Goal: Task Accomplishment & Management: Manage account settings

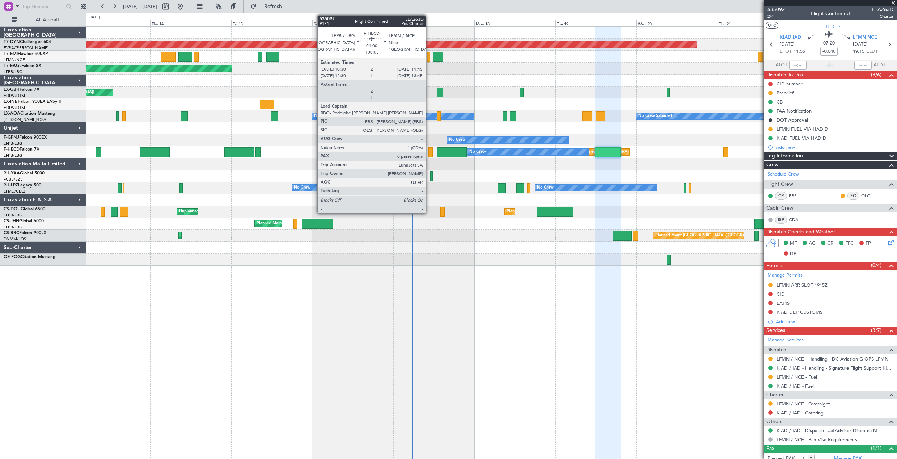
click at [429, 153] on div at bounding box center [430, 152] width 4 height 10
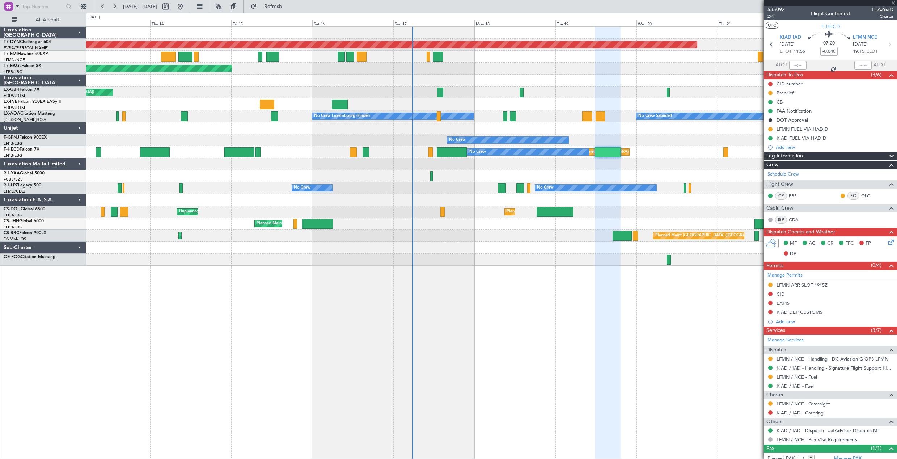
type input "+00:05"
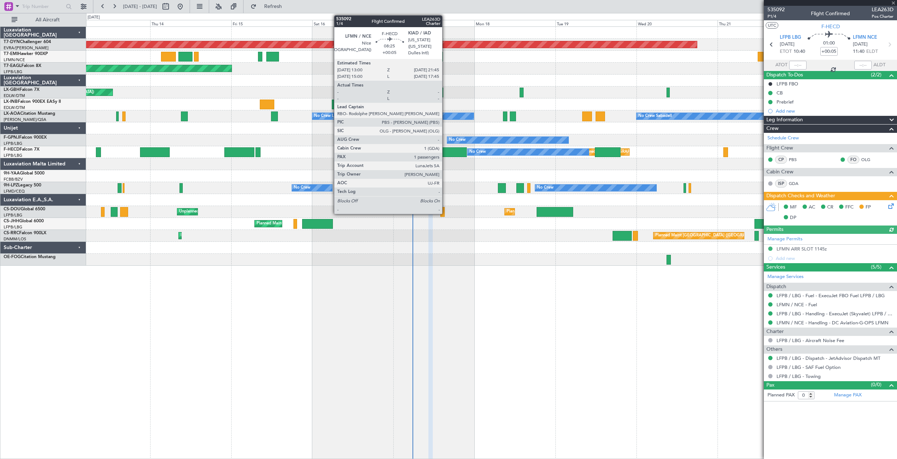
click at [445, 153] on div at bounding box center [452, 152] width 30 height 10
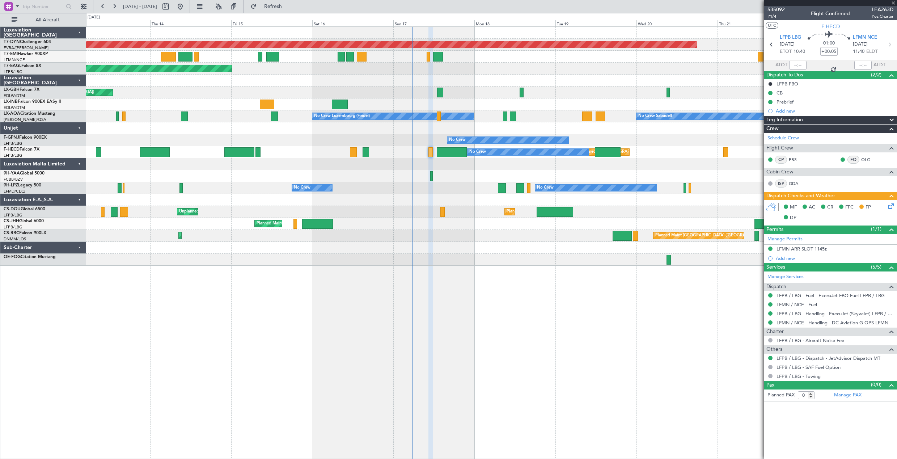
type input "1"
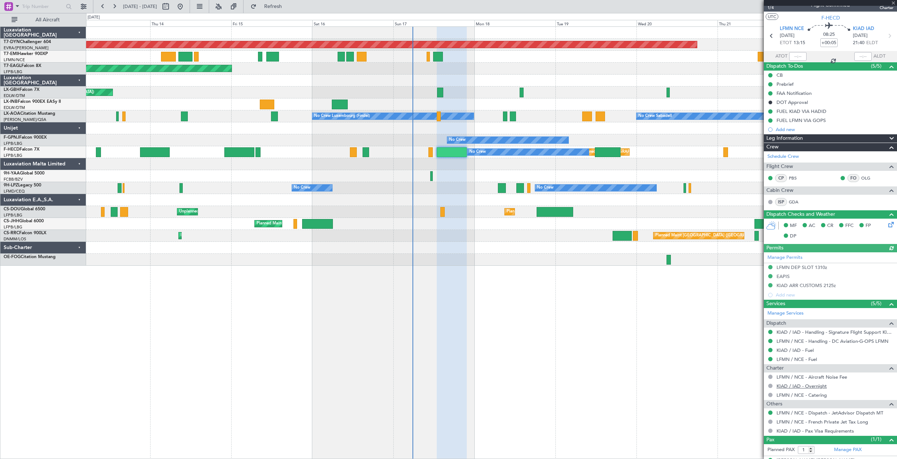
scroll to position [22, 0]
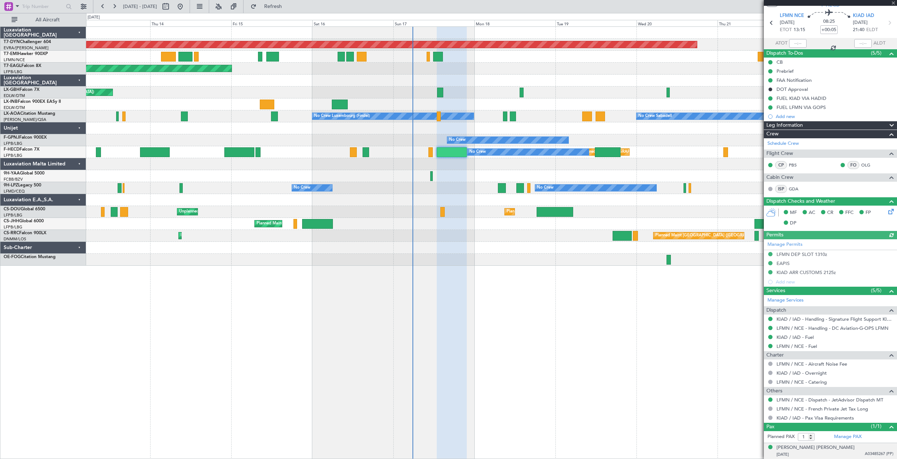
click at [842, 450] on div "[PERSON_NAME] [PERSON_NAME] [DATE] A03485267 (PP)" at bounding box center [835, 451] width 117 height 14
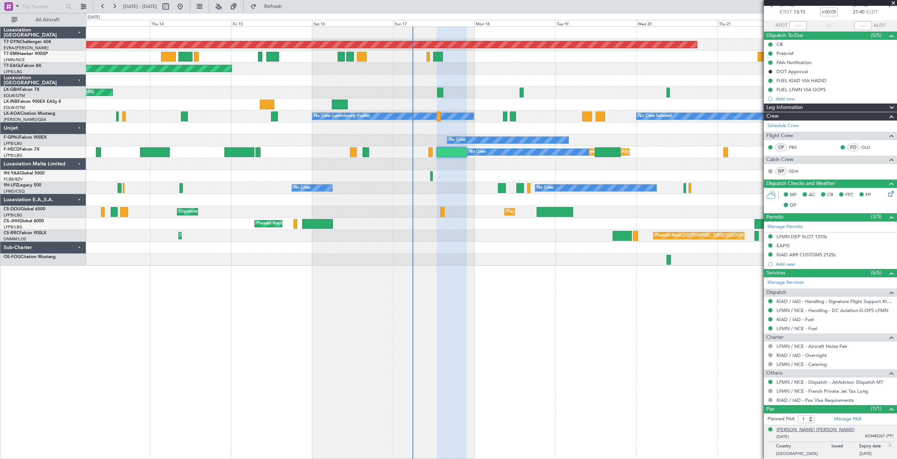
click at [810, 428] on div "[PERSON_NAME] [PERSON_NAME]" at bounding box center [816, 429] width 78 height 7
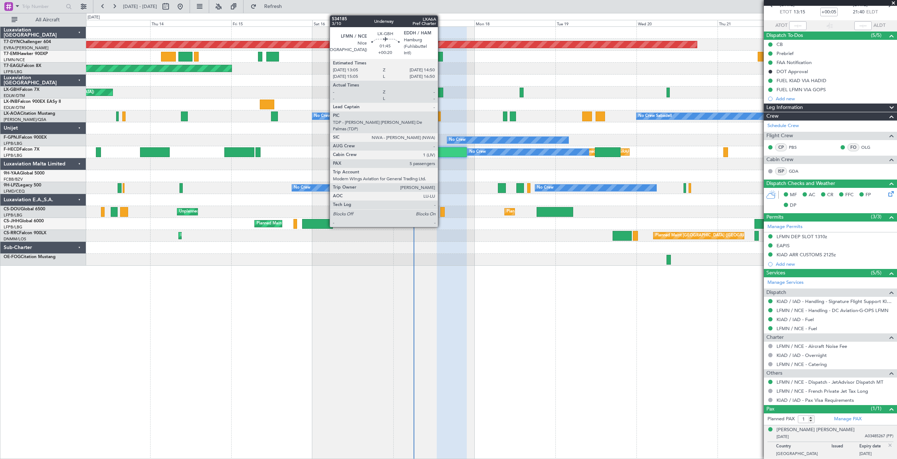
click at [441, 92] on div at bounding box center [440, 93] width 6 height 10
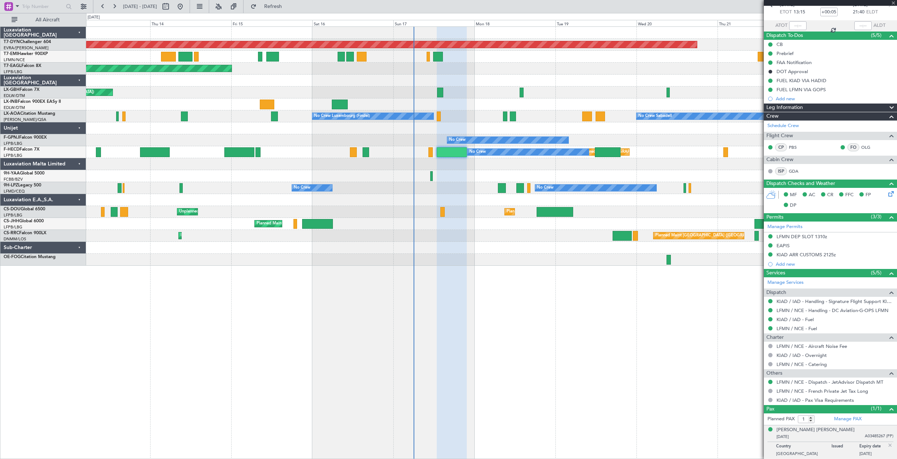
type input "+00:20"
type input "5"
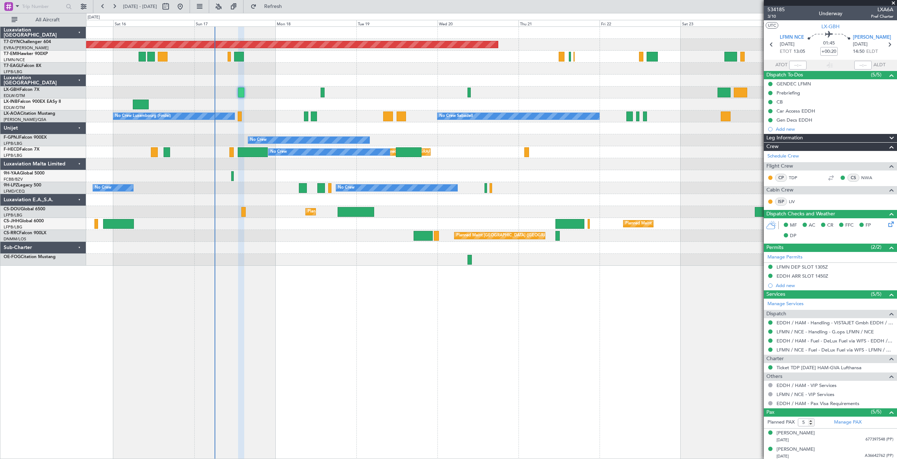
click at [493, 71] on div "Planned Maint [GEOGRAPHIC_DATA]-[GEOGRAPHIC_DATA] Planned Maint Geneva ([GEOGRA…" at bounding box center [491, 146] width 811 height 239
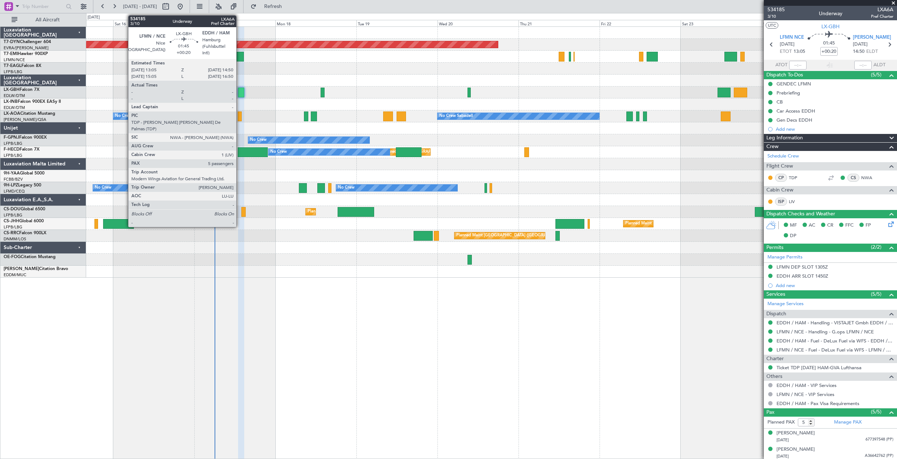
click at [240, 91] on div at bounding box center [241, 93] width 6 height 10
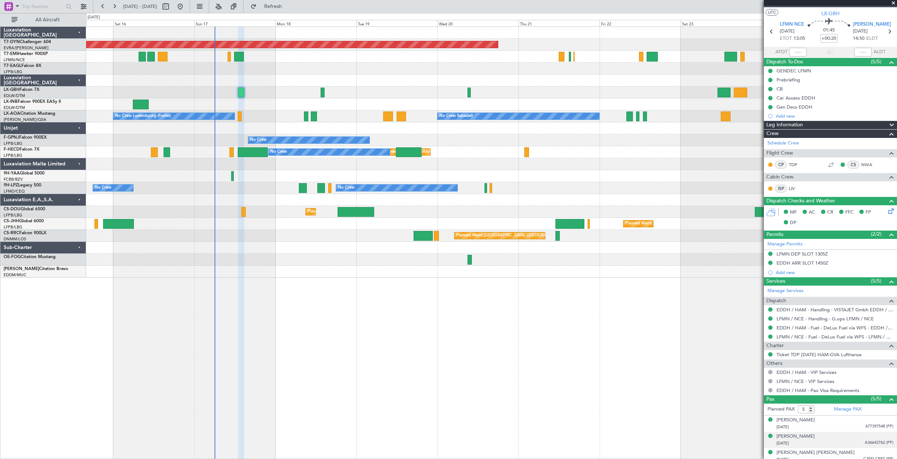
scroll to position [51, 0]
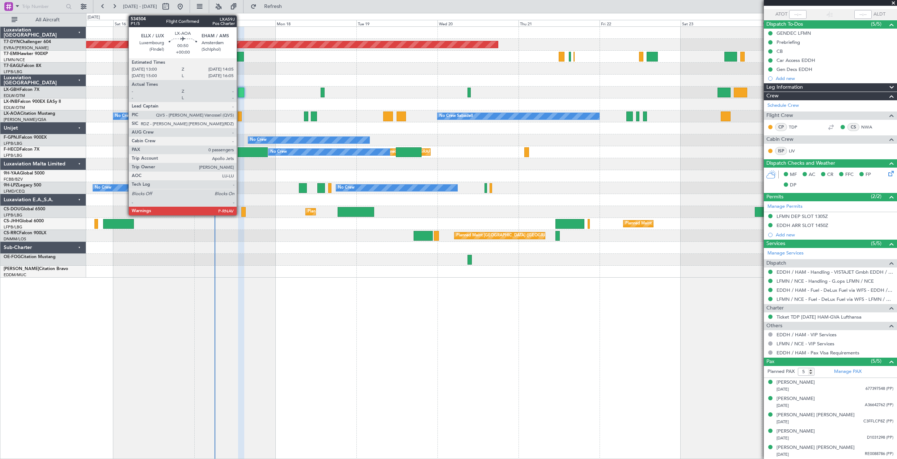
click at [240, 117] on div at bounding box center [240, 116] width 4 height 10
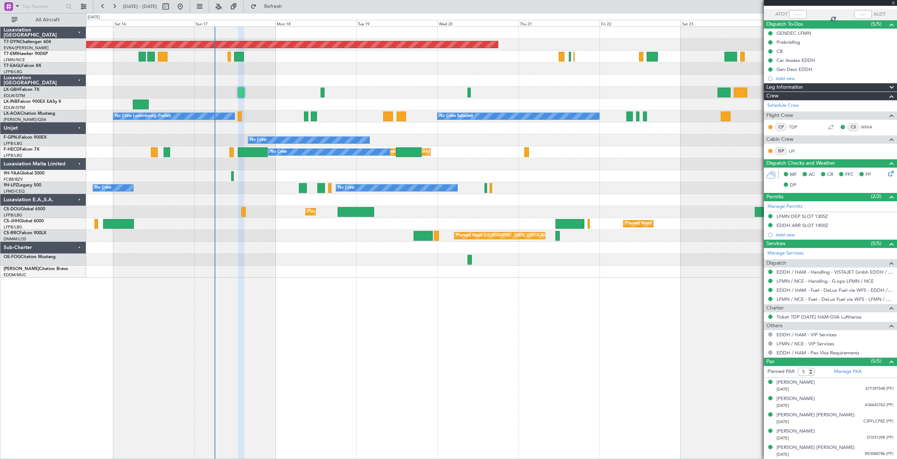
type input "0"
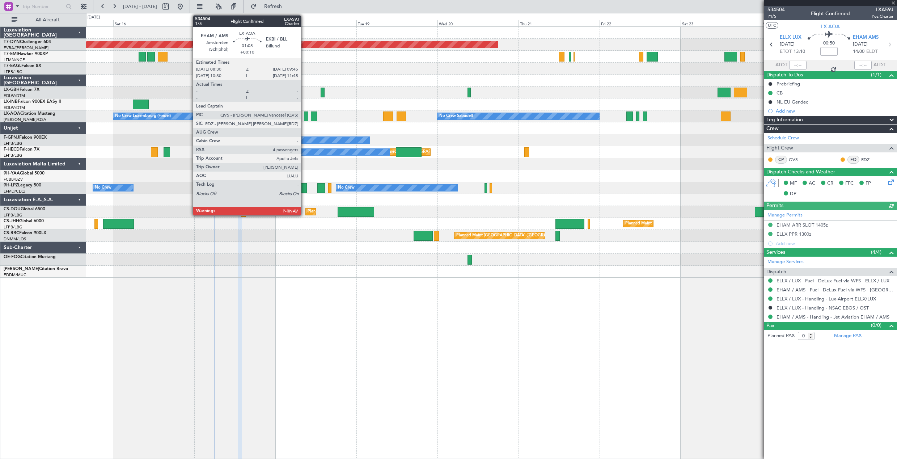
click at [304, 117] on div at bounding box center [306, 116] width 4 height 10
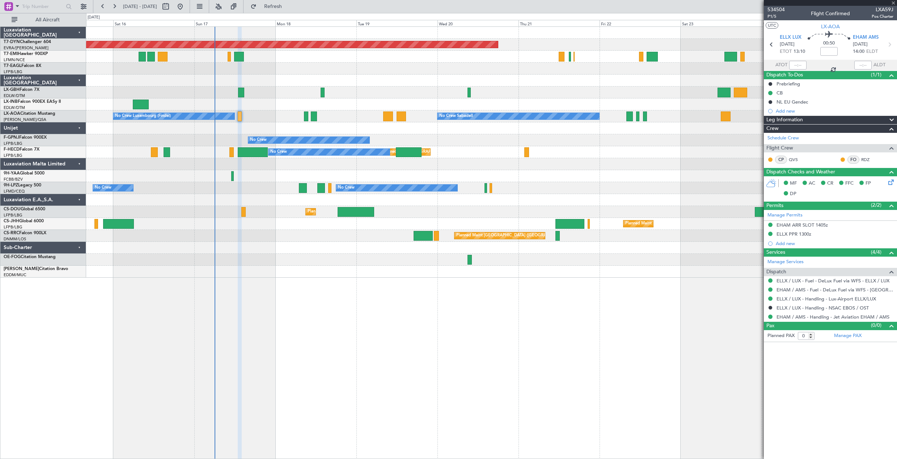
type input "+00:10"
type input "4"
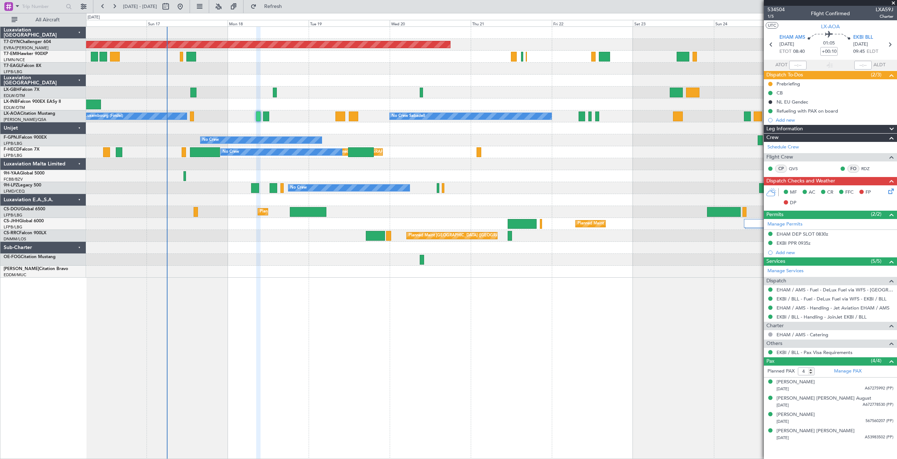
click at [611, 138] on div "No Crew No Crew" at bounding box center [491, 140] width 811 height 12
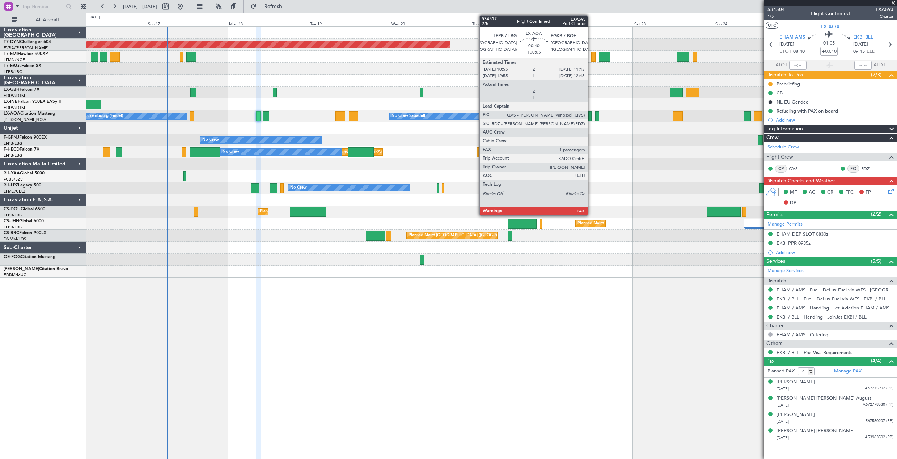
click at [591, 118] on div at bounding box center [589, 116] width 3 height 10
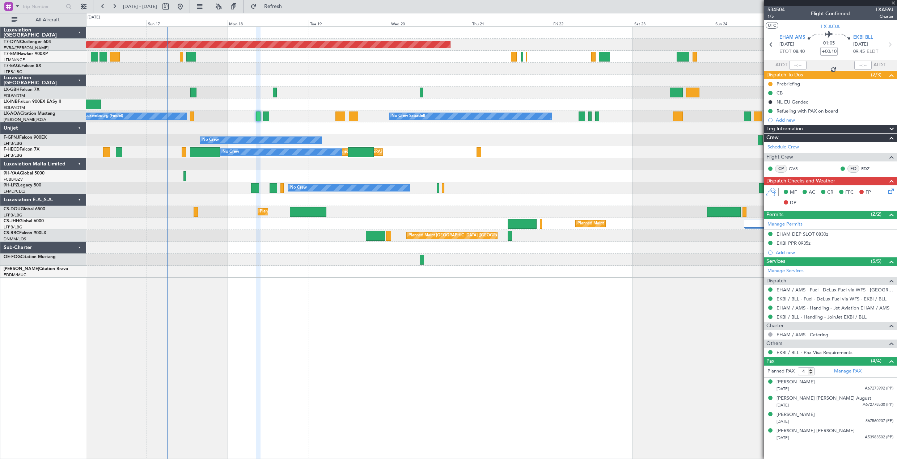
type input "+00:05"
type input "1"
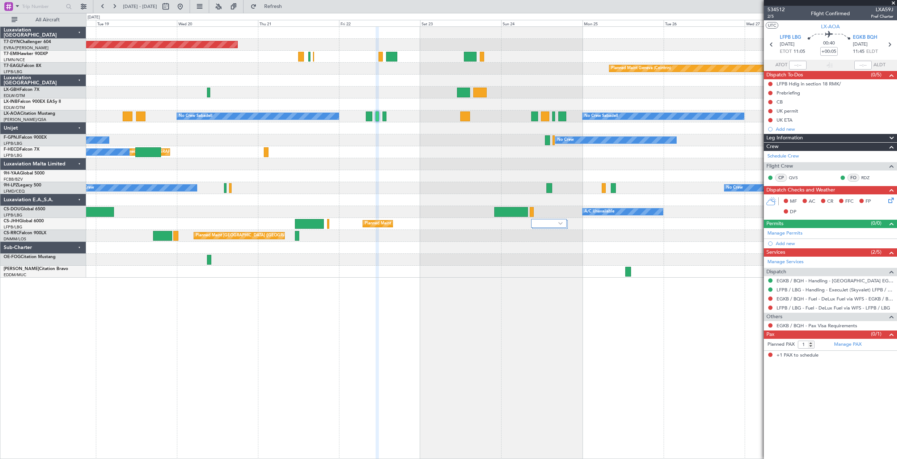
click at [440, 169] on div "Planned Maint [GEOGRAPHIC_DATA]-[GEOGRAPHIC_DATA] Planned Maint Geneva ([GEOGRA…" at bounding box center [491, 152] width 811 height 251
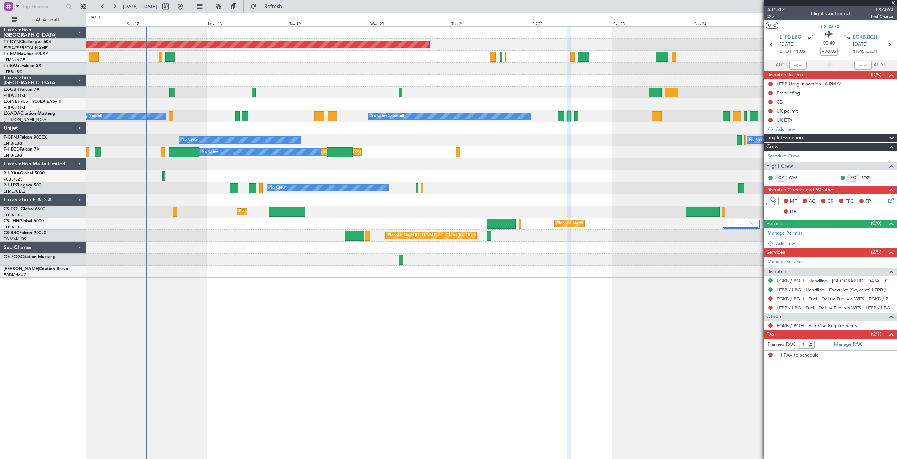
click at [536, 160] on div "Planned Maint [GEOGRAPHIC_DATA]-[GEOGRAPHIC_DATA] Planned Maint Geneva ([GEOGRA…" at bounding box center [491, 152] width 811 height 251
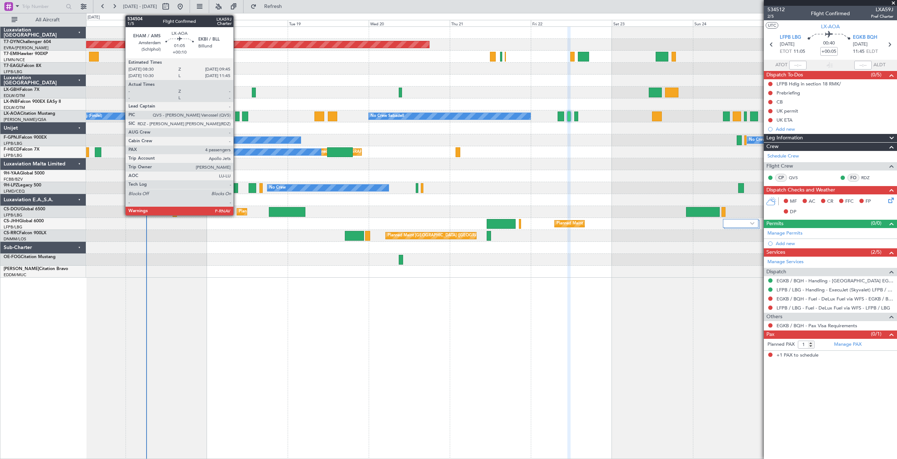
click at [237, 118] on div at bounding box center [237, 116] width 4 height 10
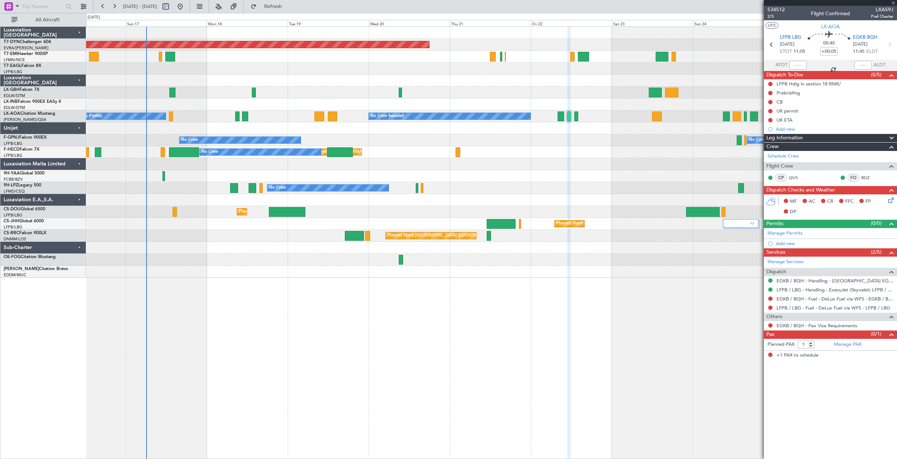
type input "+00:10"
type input "4"
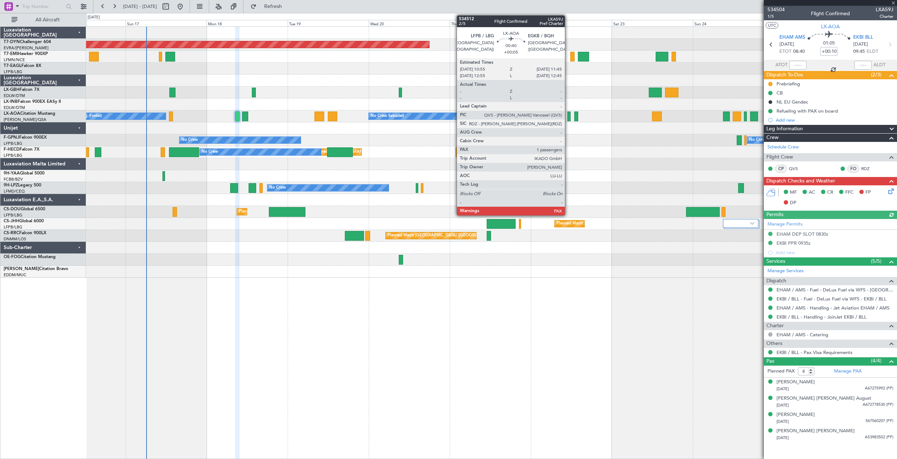
click at [568, 118] on div at bounding box center [568, 116] width 3 height 10
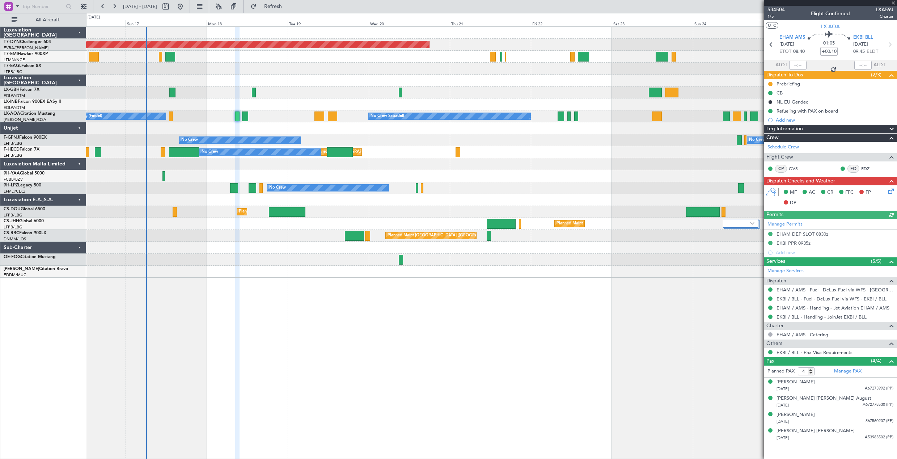
type input "+00:05"
type input "1"
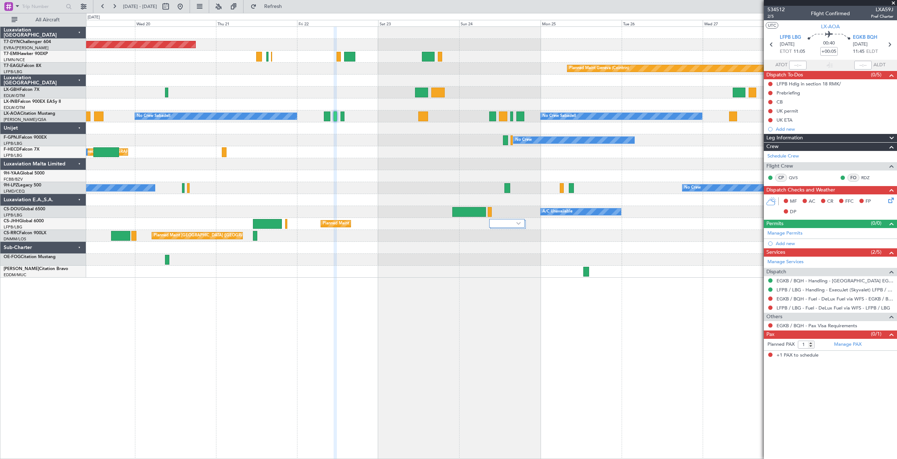
click at [354, 143] on div "Planned Maint [GEOGRAPHIC_DATA]-[GEOGRAPHIC_DATA] Planned Maint Geneva ([GEOGRA…" at bounding box center [491, 152] width 811 height 251
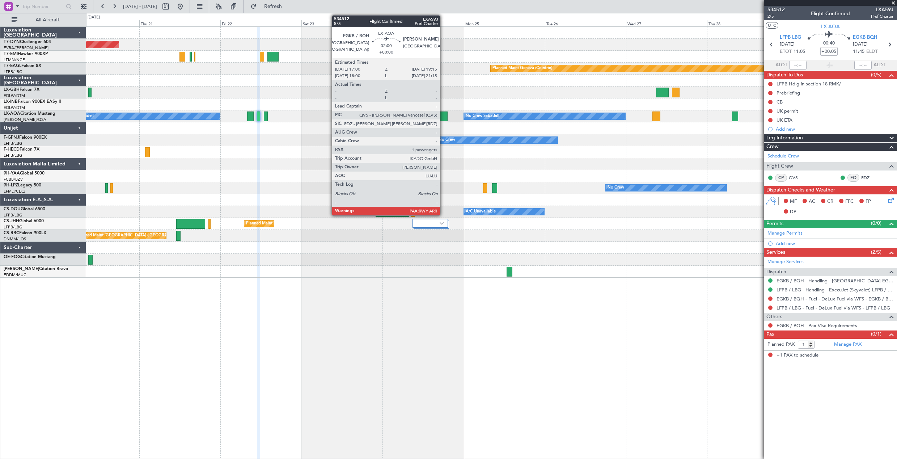
click at [443, 114] on div at bounding box center [444, 116] width 8 height 10
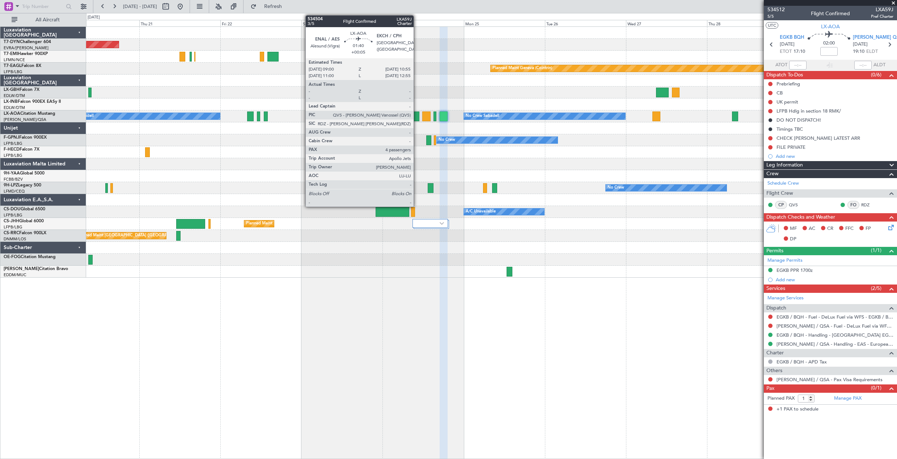
click at [417, 112] on div at bounding box center [416, 116] width 7 height 10
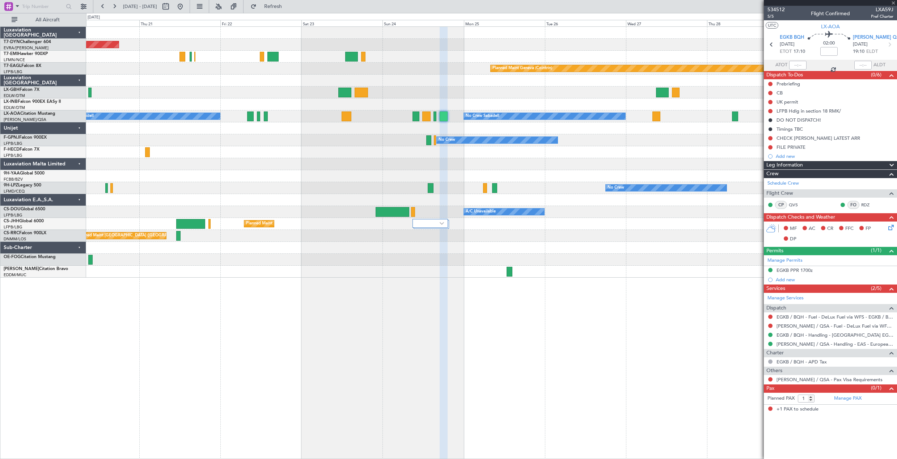
type input "+00:05"
type input "4"
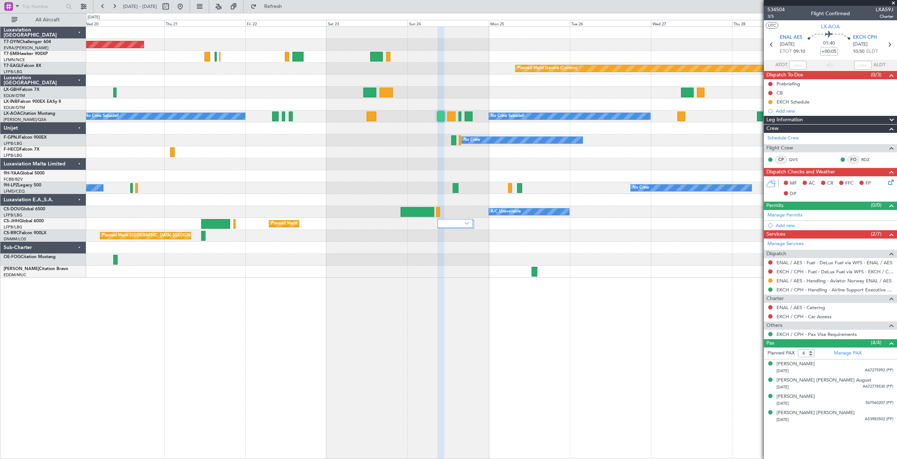
click at [325, 167] on div at bounding box center [491, 164] width 811 height 12
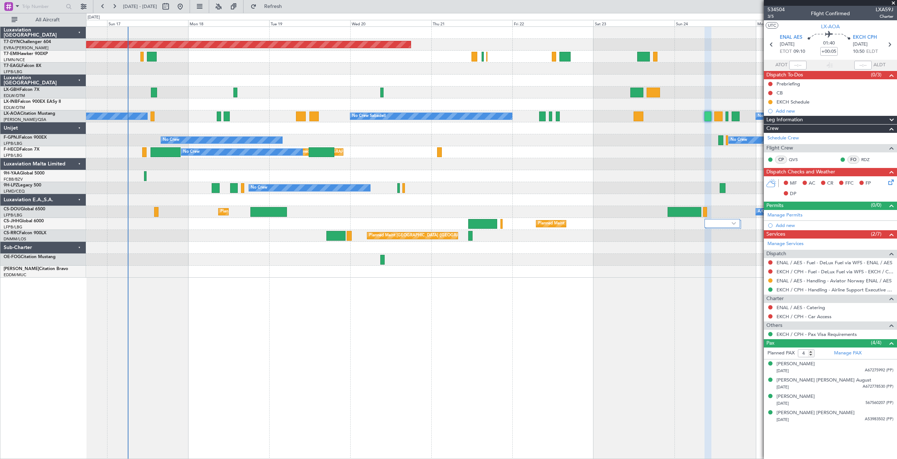
click at [491, 215] on div "Planned Maint [GEOGRAPHIC_DATA]-[GEOGRAPHIC_DATA] Planned Maint Geneva ([GEOGRA…" at bounding box center [491, 152] width 811 height 251
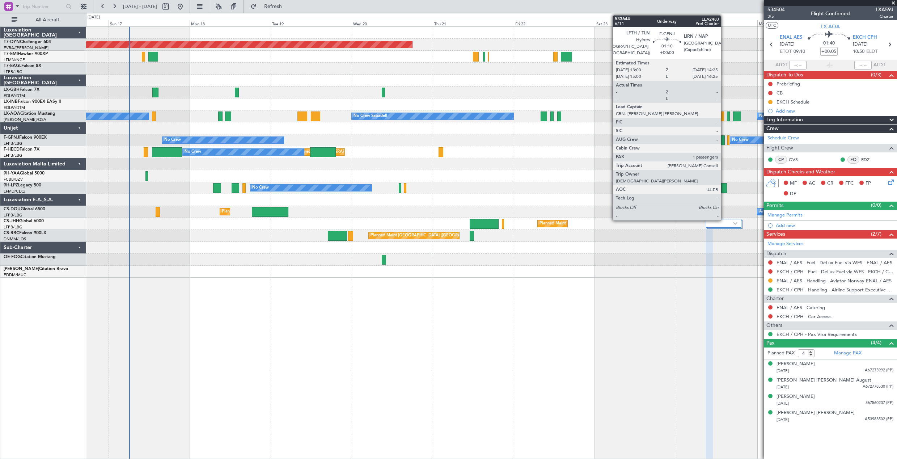
click at [724, 139] on div at bounding box center [722, 140] width 5 height 10
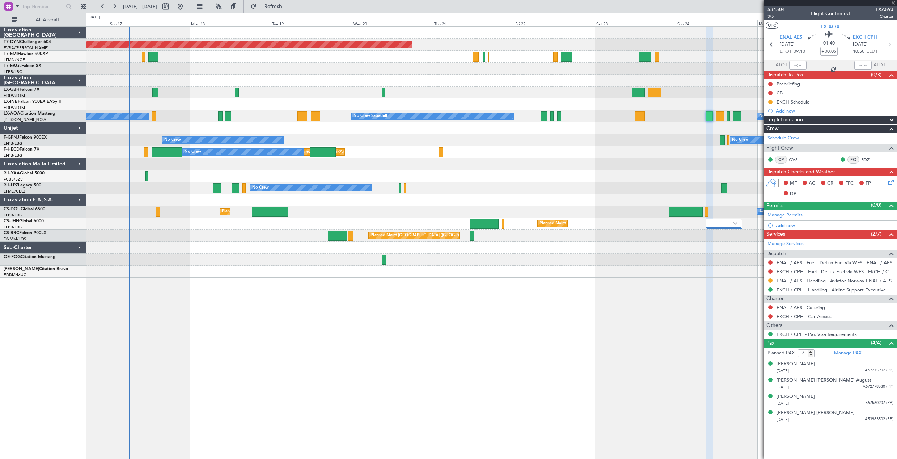
type input "1"
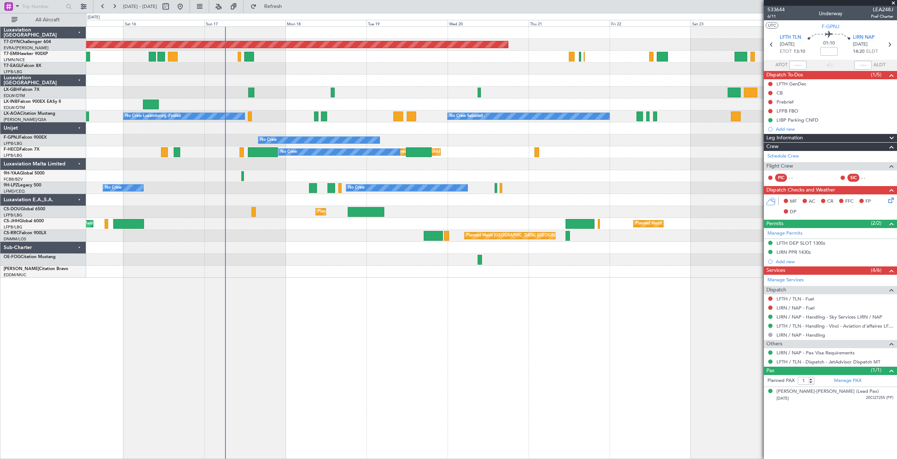
click at [249, 256] on div "Planned Maint [GEOGRAPHIC_DATA]-[GEOGRAPHIC_DATA] Planned Maint Geneva ([GEOGRA…" at bounding box center [491, 152] width 811 height 251
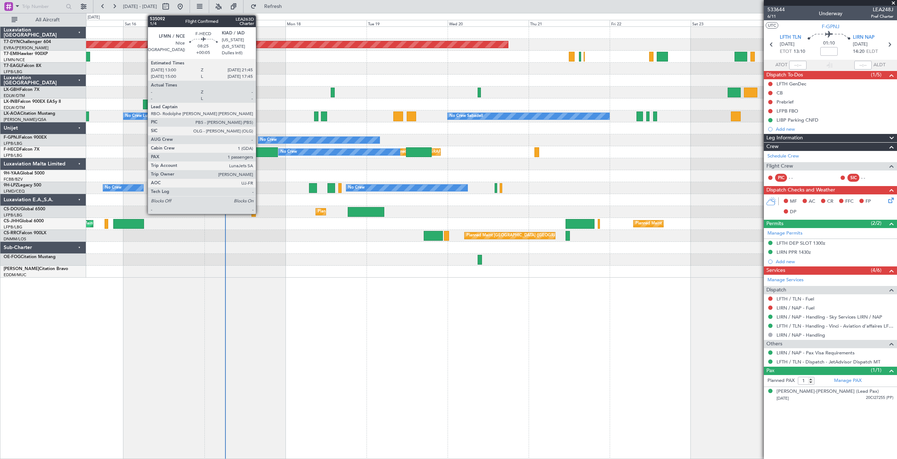
click at [259, 151] on div at bounding box center [263, 152] width 30 height 10
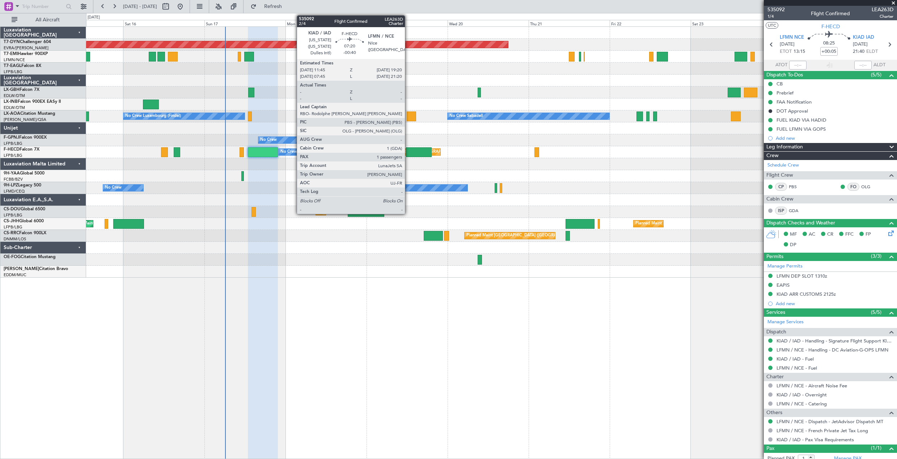
click at [408, 156] on div at bounding box center [419, 152] width 26 height 10
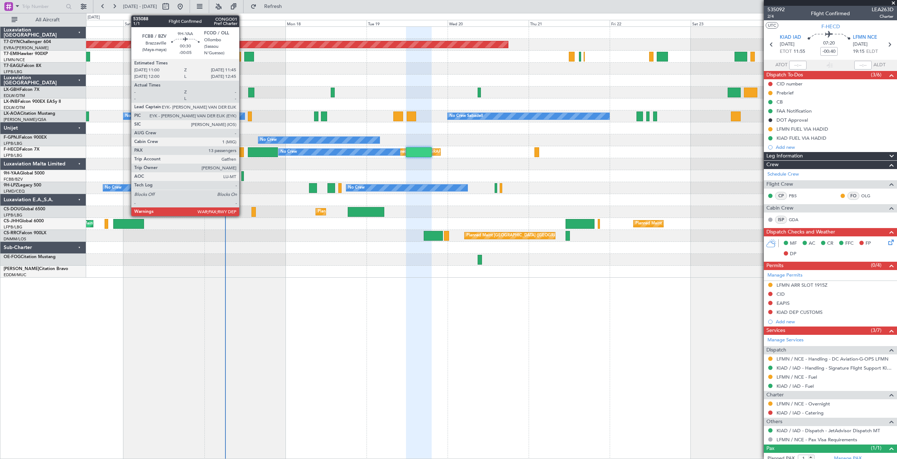
click at [242, 179] on div at bounding box center [242, 176] width 3 height 10
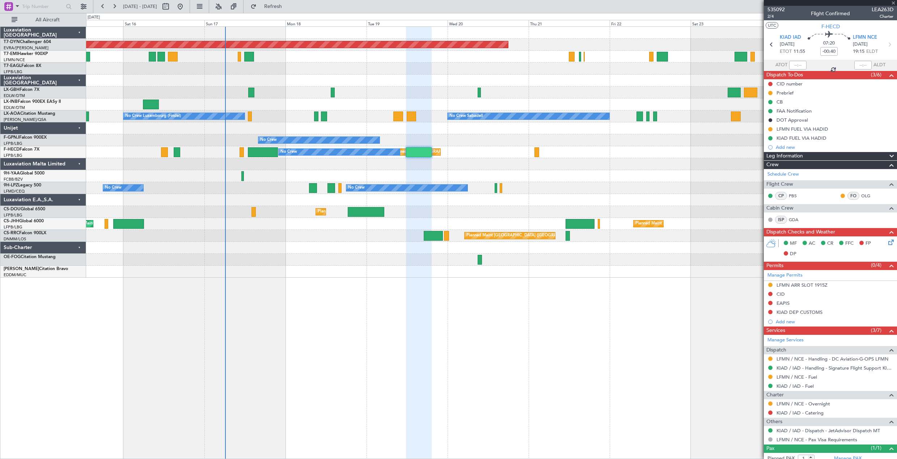
type input "-00:05"
type input "13"
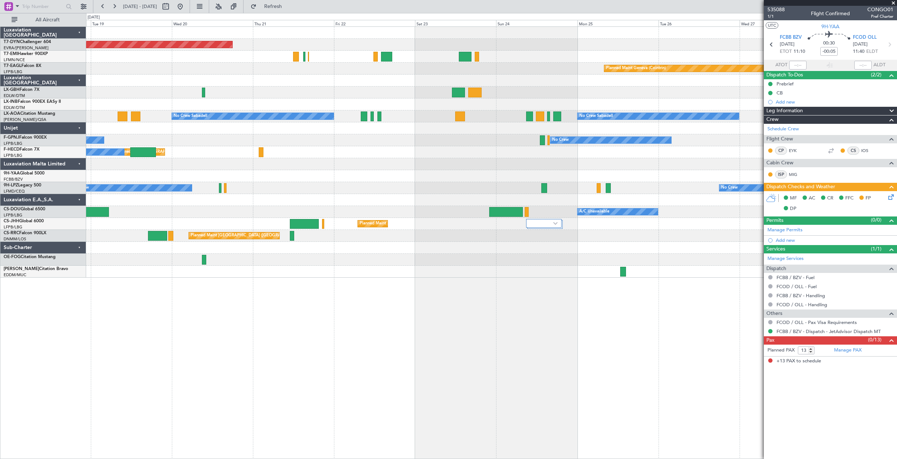
click at [285, 190] on div "No Crew No Crew" at bounding box center [491, 188] width 811 height 12
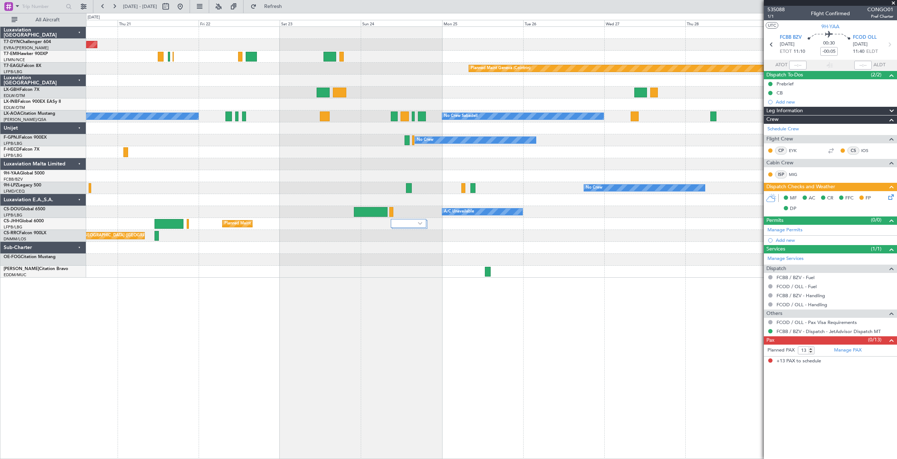
click at [363, 190] on div "No Crew No Crew" at bounding box center [491, 188] width 811 height 12
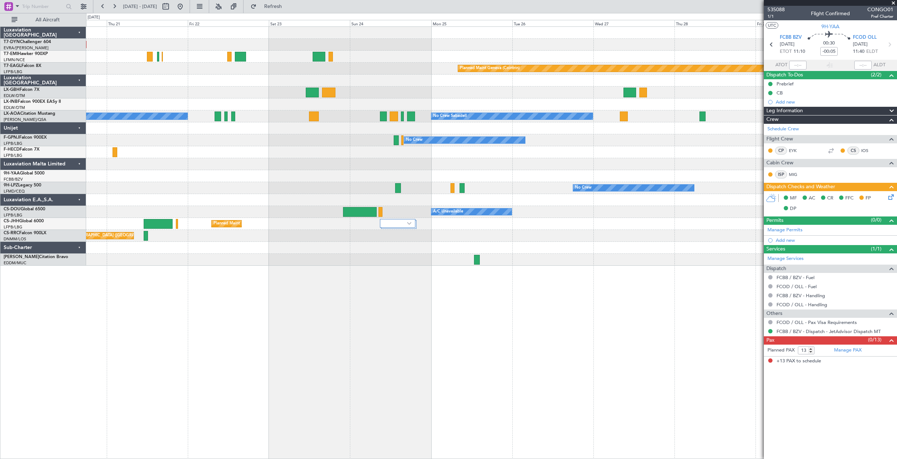
click at [450, 191] on div at bounding box center [452, 188] width 4 height 10
click at [451, 191] on div at bounding box center [452, 188] width 4 height 10
click at [452, 187] on div at bounding box center [452, 188] width 4 height 10
type input "0"
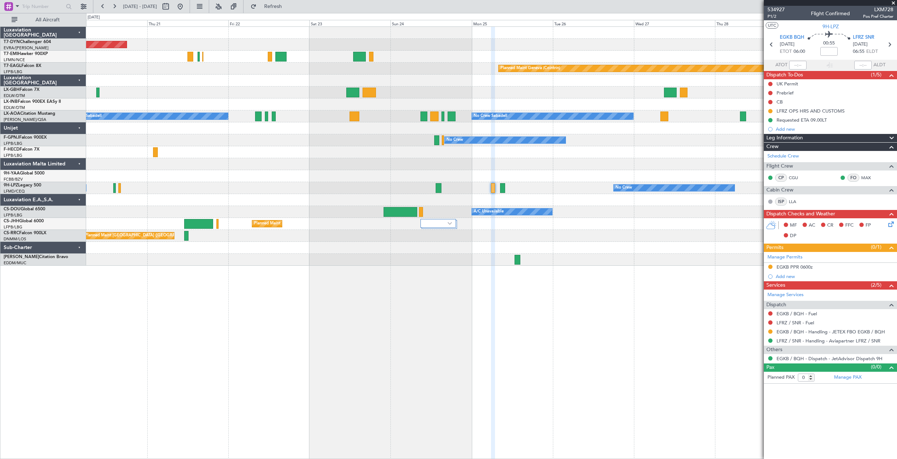
click at [389, 158] on div "Planned Maint [GEOGRAPHIC_DATA]-[GEOGRAPHIC_DATA] Planned Maint [PERSON_NAME] P…" at bounding box center [491, 146] width 811 height 239
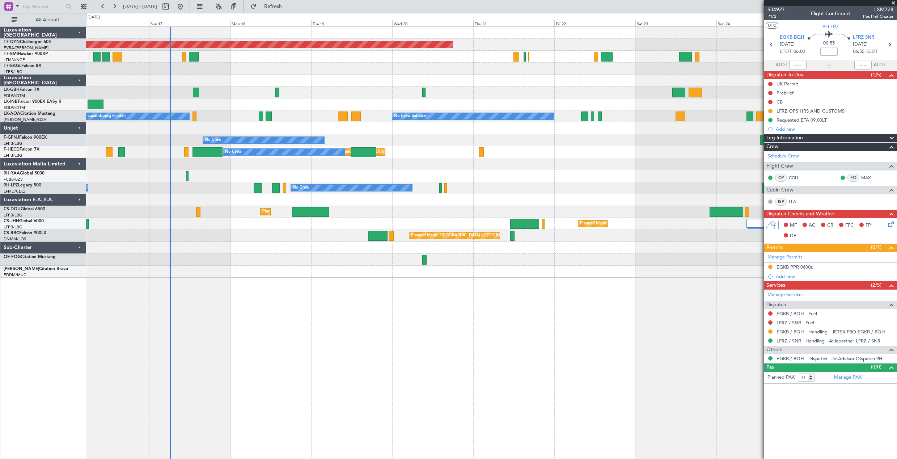
click at [699, 311] on div "Planned Maint [GEOGRAPHIC_DATA]-[GEOGRAPHIC_DATA] Planned Maint Geneva ([GEOGRA…" at bounding box center [491, 242] width 811 height 432
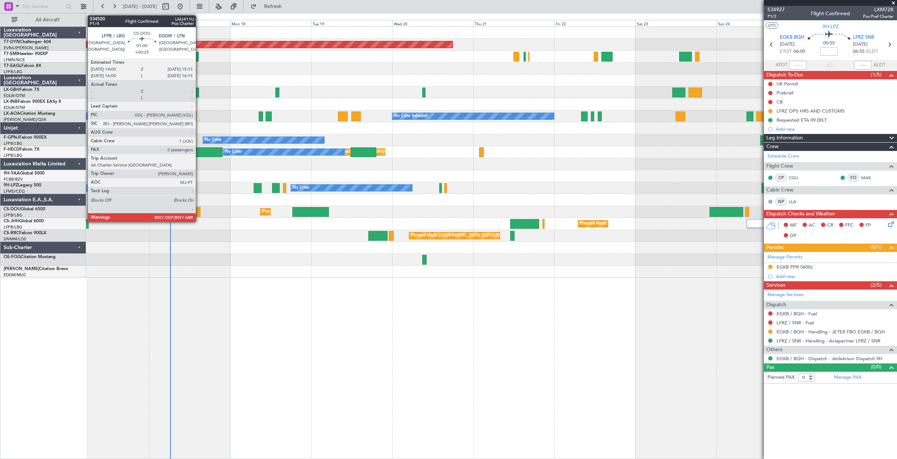
click at [199, 210] on div at bounding box center [198, 212] width 4 height 10
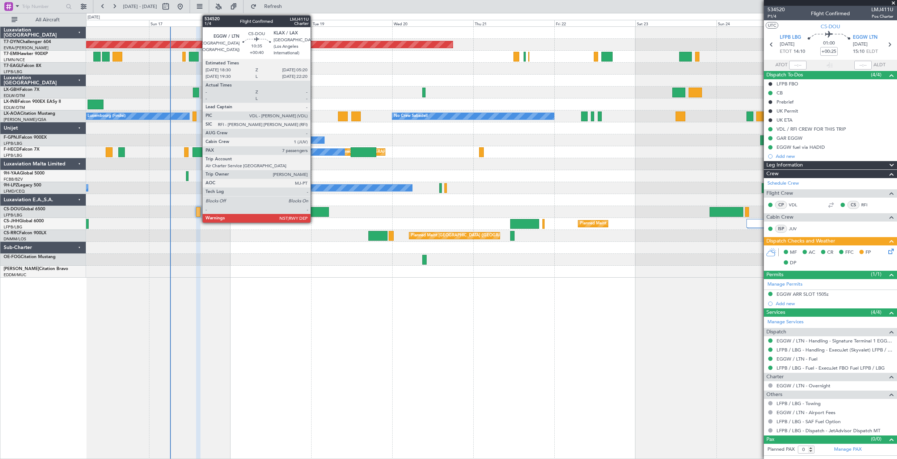
click at [314, 209] on div at bounding box center [310, 212] width 37 height 10
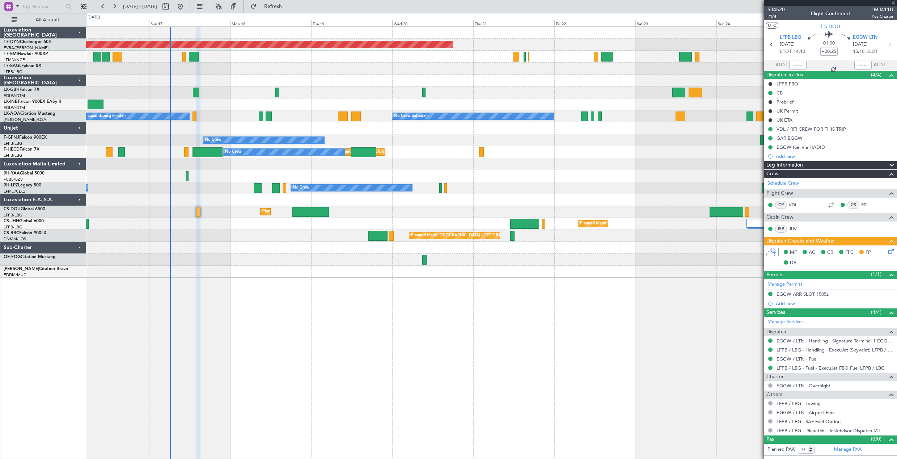
type input "+00:40"
type input "7"
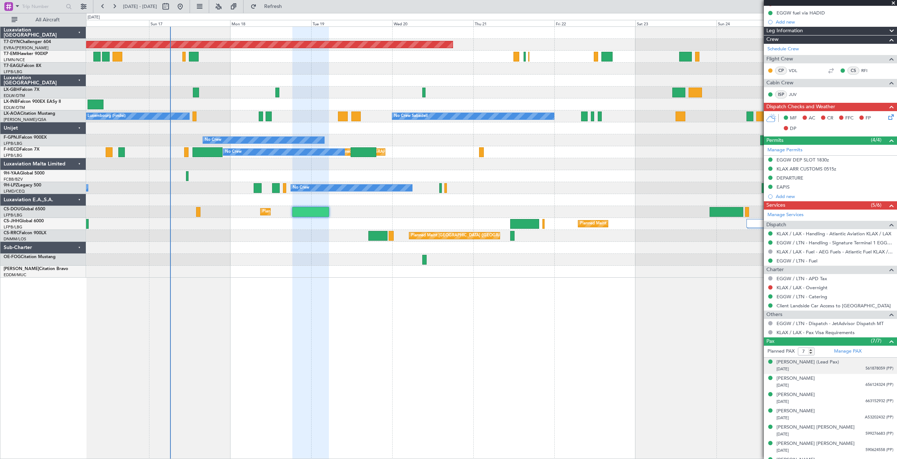
scroll to position [174, 0]
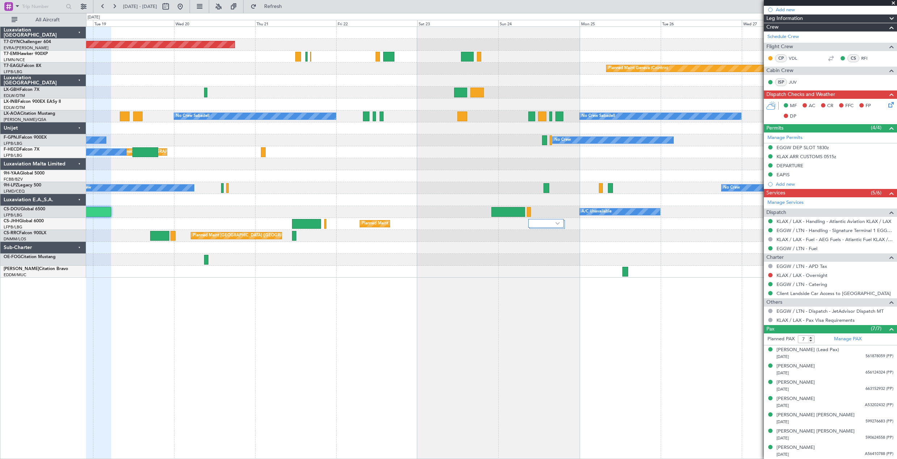
click at [402, 286] on div "Planned Maint [GEOGRAPHIC_DATA]-[GEOGRAPHIC_DATA] Planned Maint Geneva ([GEOGRA…" at bounding box center [491, 242] width 811 height 432
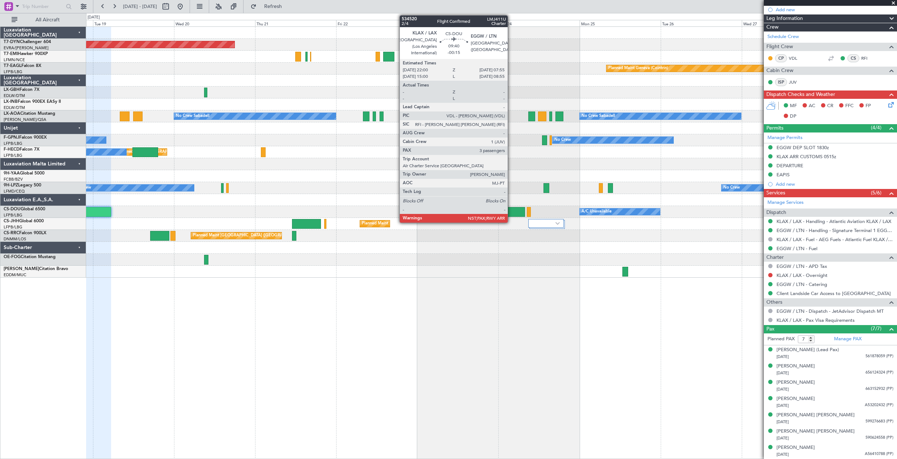
click at [511, 207] on div at bounding box center [508, 212] width 34 height 10
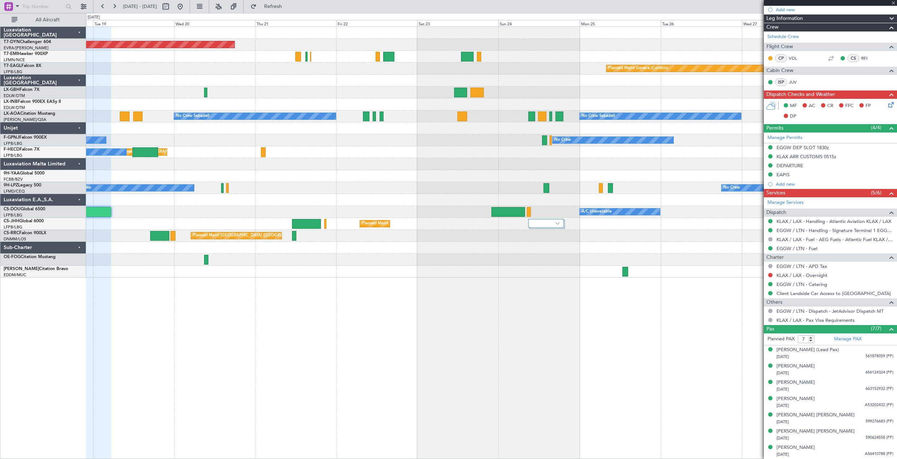
type input "-00:15"
type input "3"
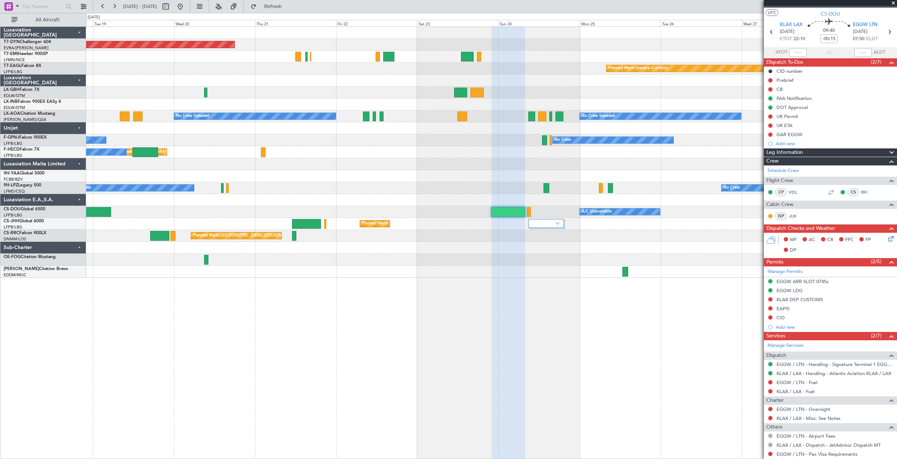
scroll to position [0, 0]
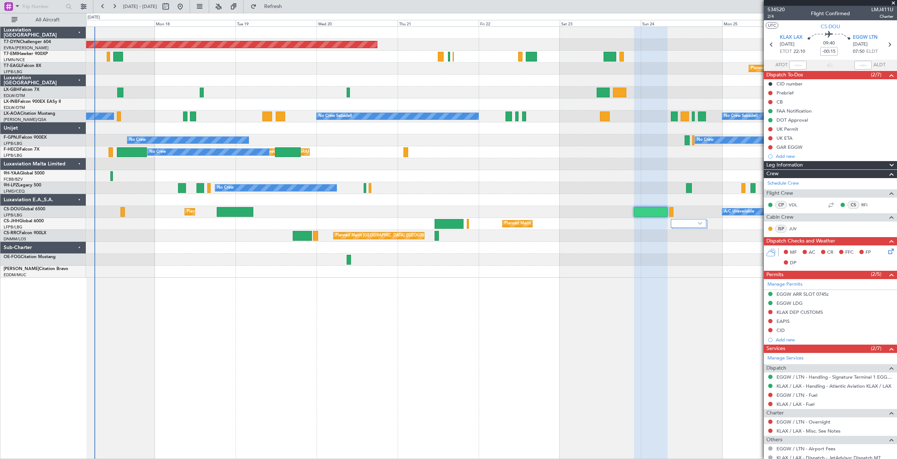
click at [395, 249] on div at bounding box center [491, 248] width 811 height 12
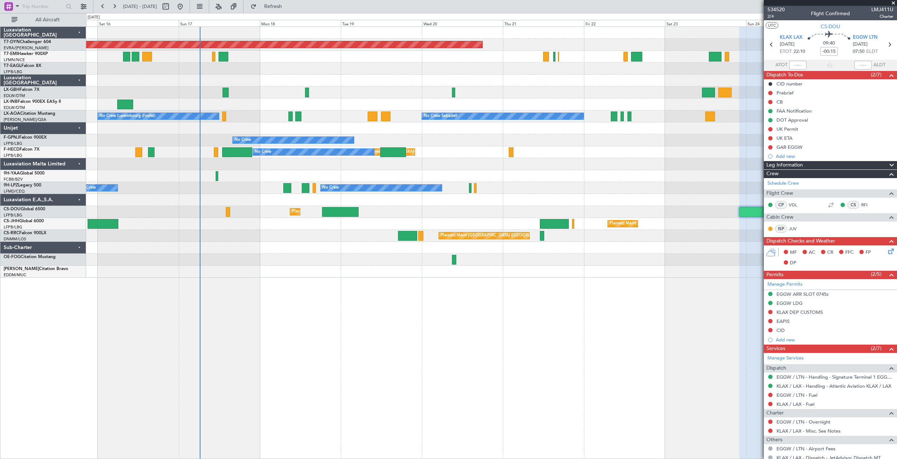
click at [432, 277] on div "Planned Maint [GEOGRAPHIC_DATA]-[GEOGRAPHIC_DATA] Planned Maint Geneva ([GEOGRA…" at bounding box center [491, 242] width 811 height 432
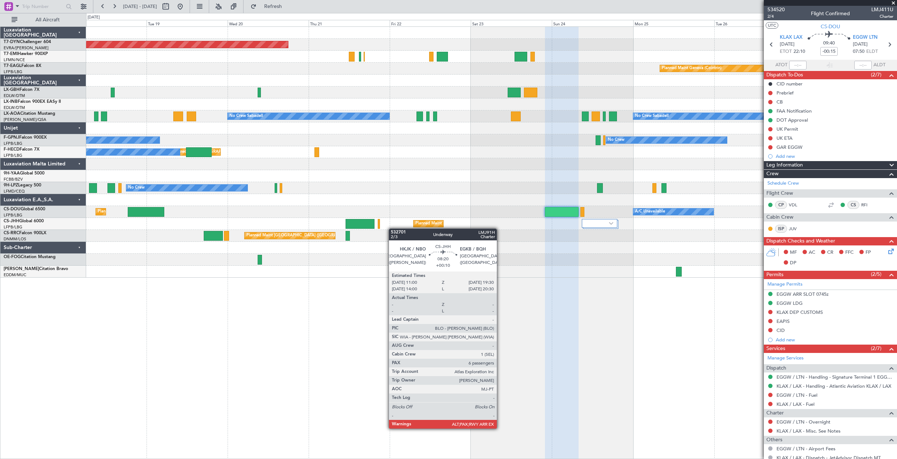
click at [256, 226] on div "Planned Maint [GEOGRAPHIC_DATA]-[GEOGRAPHIC_DATA] Planned Maint Geneva ([GEOGRA…" at bounding box center [491, 152] width 811 height 251
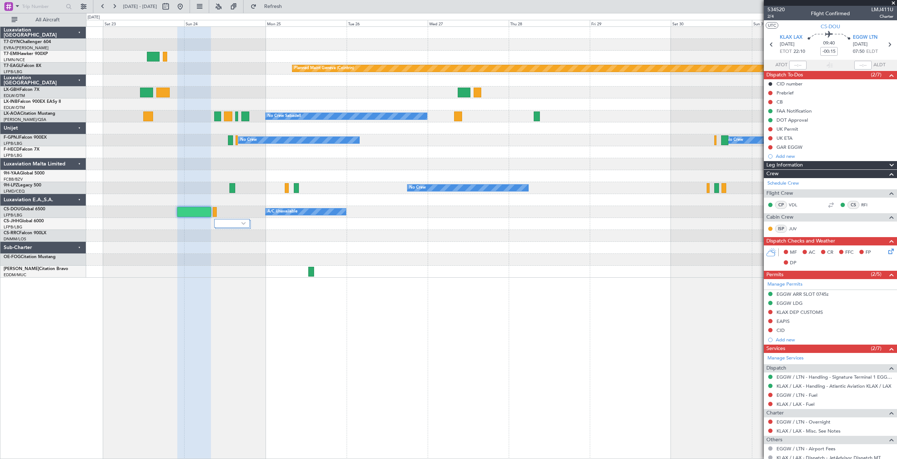
click at [298, 275] on div "Planned Maint [GEOGRAPHIC_DATA]-[GEOGRAPHIC_DATA] Planned Maint [PERSON_NAME] P…" at bounding box center [491, 242] width 811 height 432
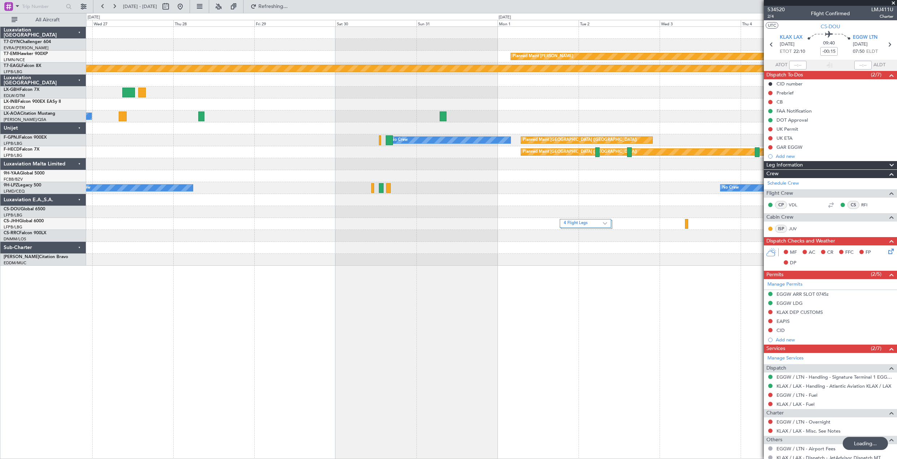
click at [175, 264] on div "Planned Maint [PERSON_NAME] Planned Maint Geneva ([GEOGRAPHIC_DATA]) No Crew Sa…" at bounding box center [491, 242] width 811 height 432
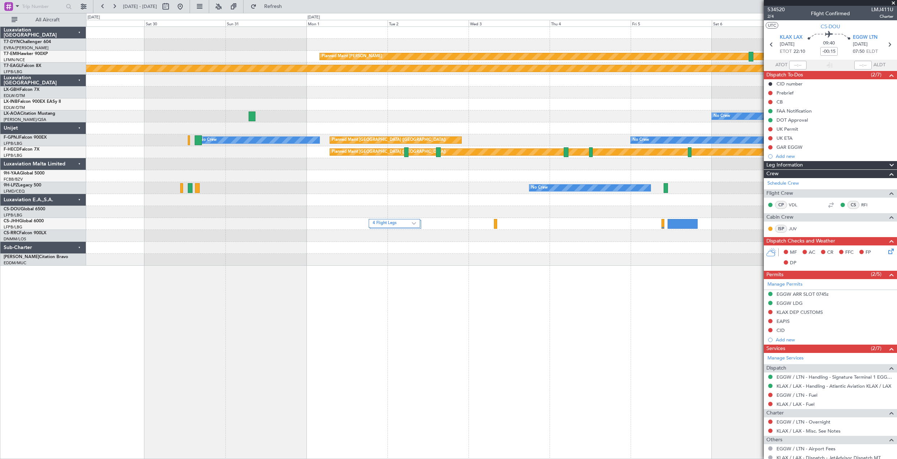
click at [279, 247] on div "Planned Maint [PERSON_NAME] Planned Maint Geneva ([GEOGRAPHIC_DATA]) No Crew No…" at bounding box center [491, 146] width 811 height 239
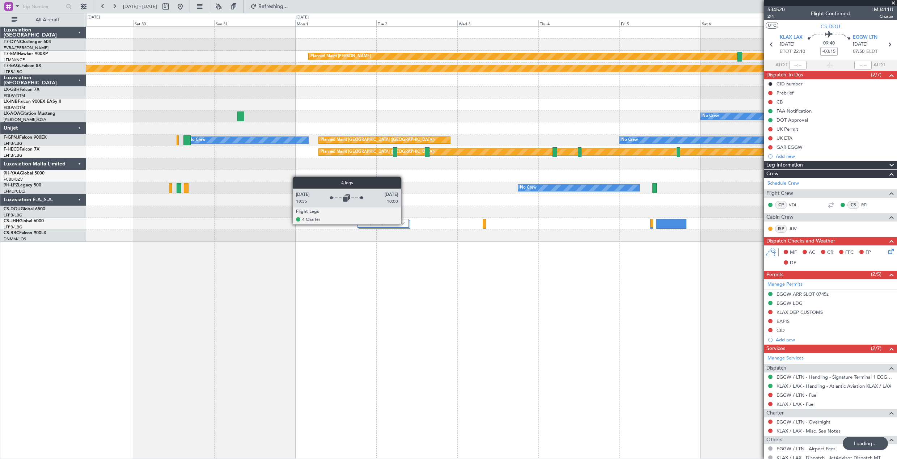
click at [403, 223] on img at bounding box center [403, 223] width 4 height 3
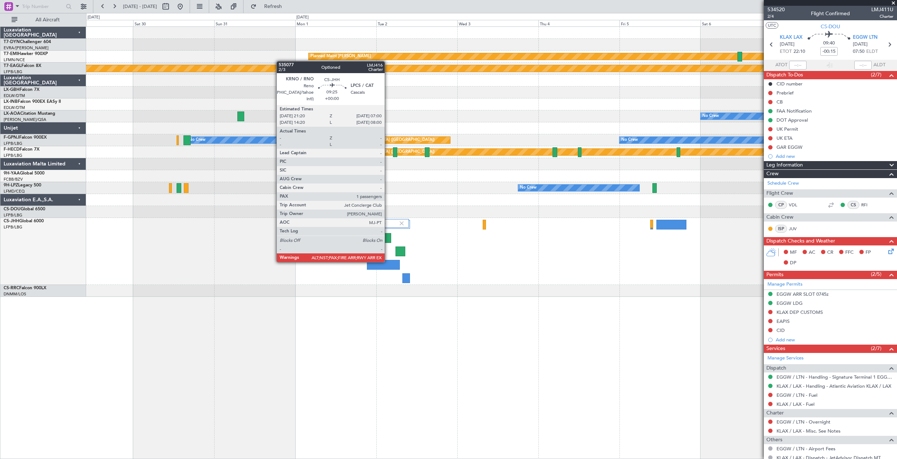
click at [388, 261] on div at bounding box center [383, 265] width 33 height 10
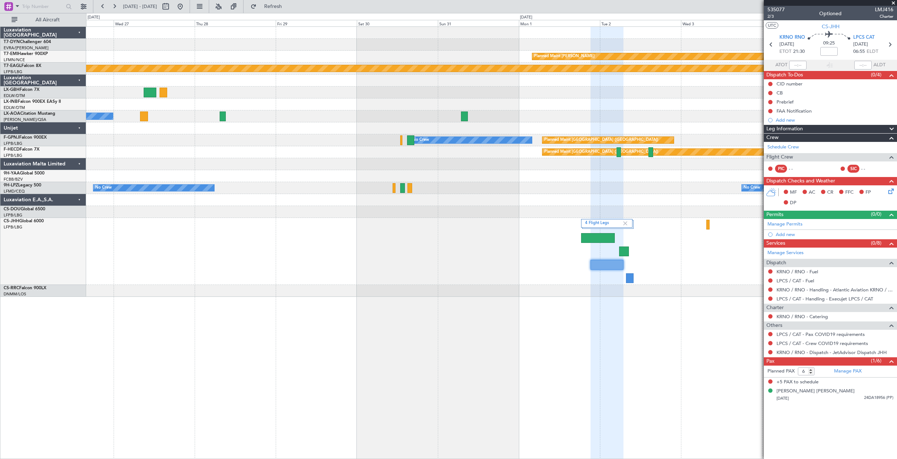
click at [437, 261] on div "4 Flight Legs" at bounding box center [491, 251] width 811 height 67
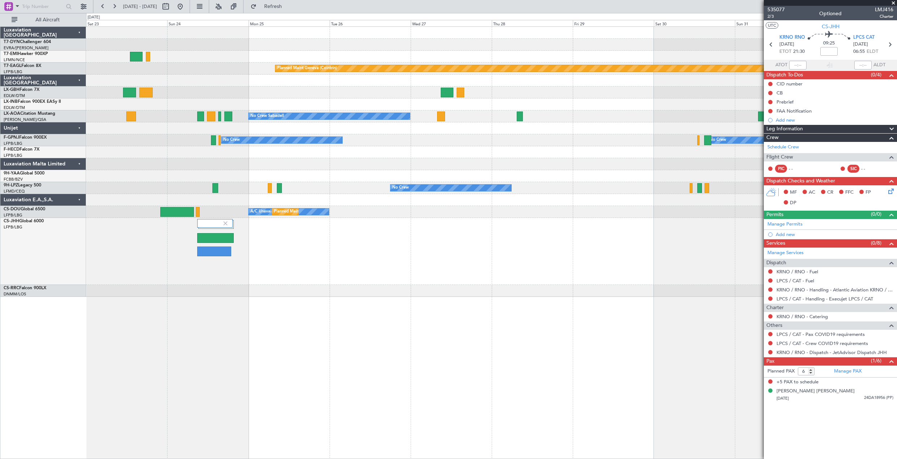
click at [505, 264] on div "4 Flight Legs Planned Maint [GEOGRAPHIC_DATA] ([GEOGRAPHIC_DATA])" at bounding box center [491, 251] width 811 height 67
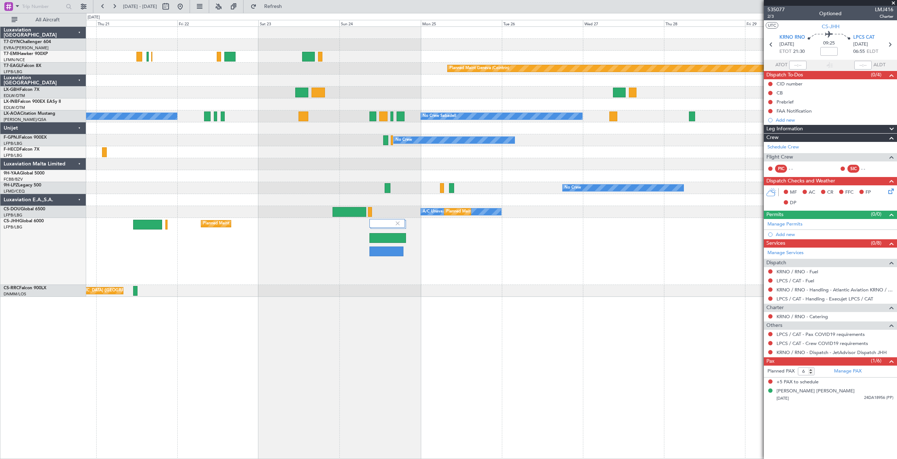
click at [388, 271] on div "Planned Maint [GEOGRAPHIC_DATA] ([GEOGRAPHIC_DATA]) 4 Flight Legs" at bounding box center [491, 251] width 811 height 67
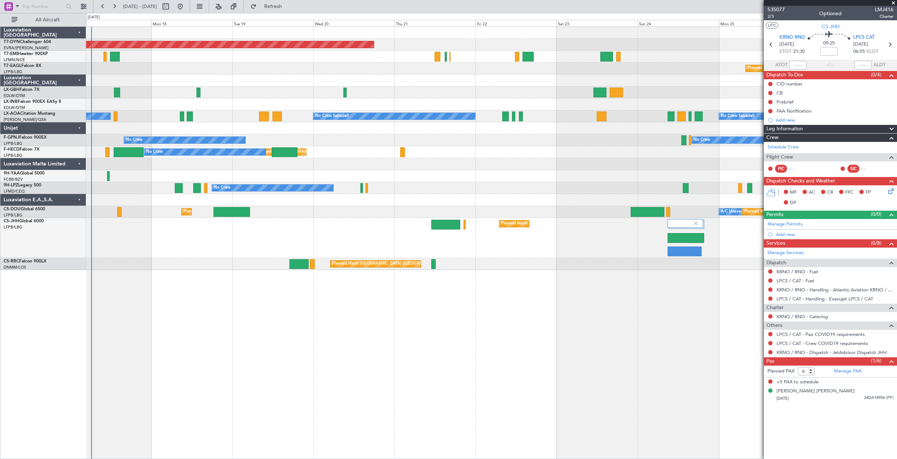
click at [519, 248] on div "Planned Maint [GEOGRAPHIC_DATA]-[GEOGRAPHIC_DATA] Planned Maint Geneva ([GEOGRA…" at bounding box center [491, 148] width 811 height 243
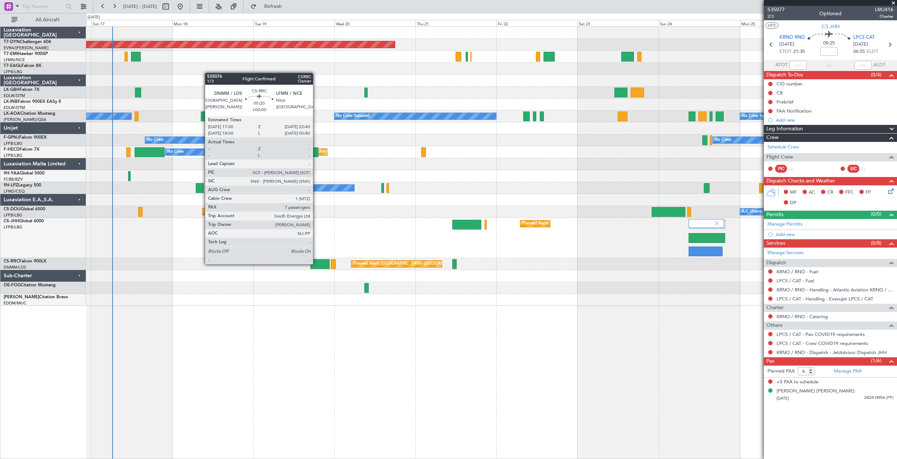
click at [316, 263] on div at bounding box center [319, 264] width 19 height 10
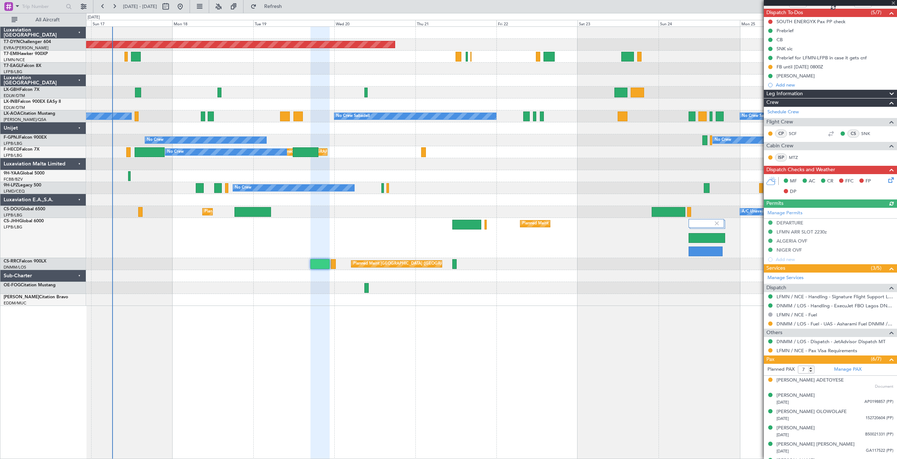
scroll to position [92, 0]
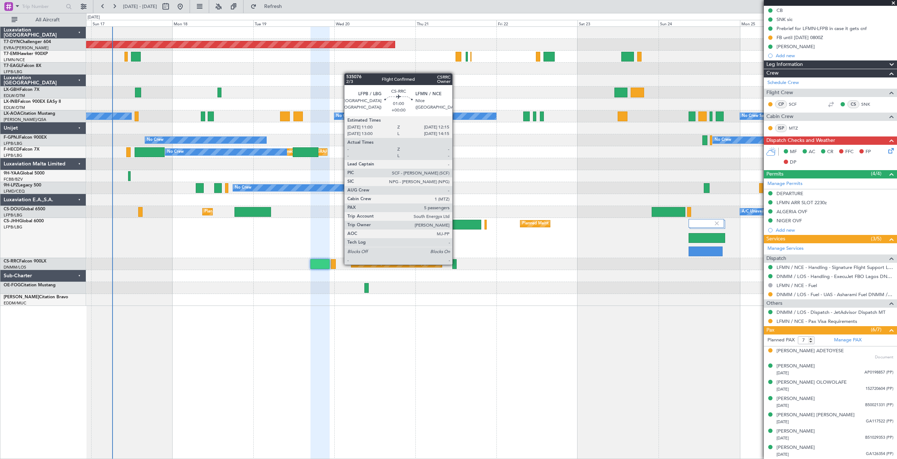
click at [456, 264] on div at bounding box center [454, 264] width 4 height 10
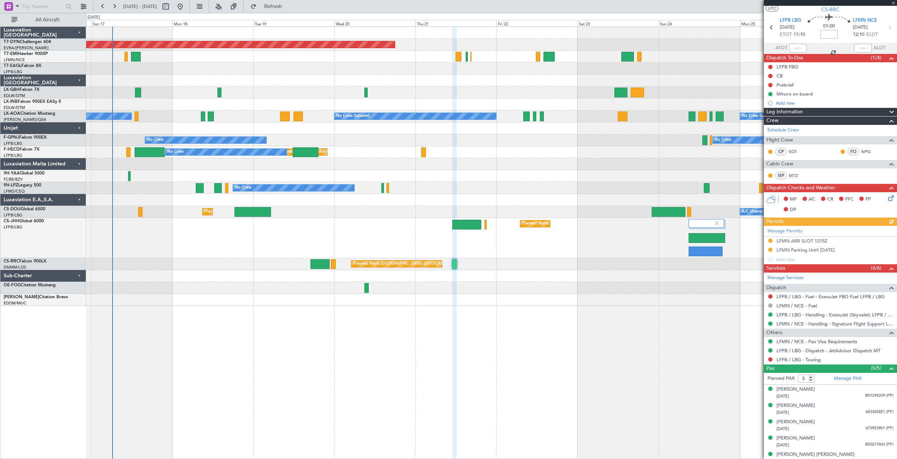
scroll to position [24, 0]
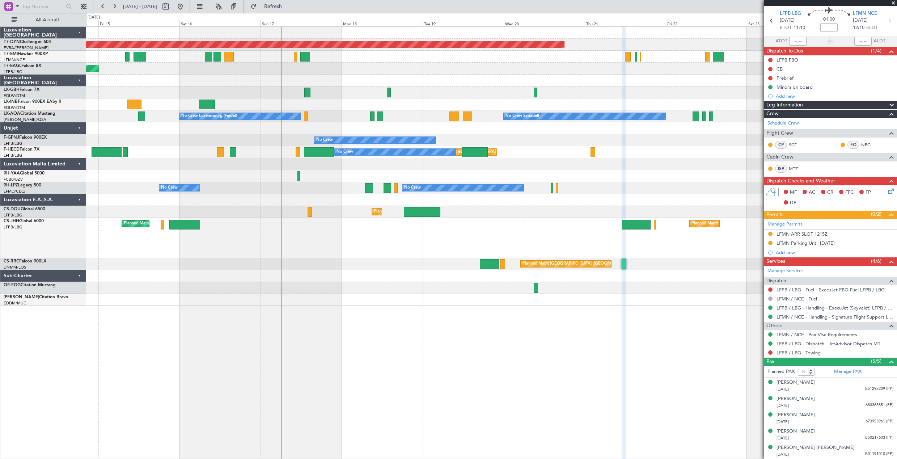
click at [489, 355] on div "Planned Maint [GEOGRAPHIC_DATA]-[GEOGRAPHIC_DATA] Planned Maint [US_STATE] ([GE…" at bounding box center [491, 242] width 811 height 432
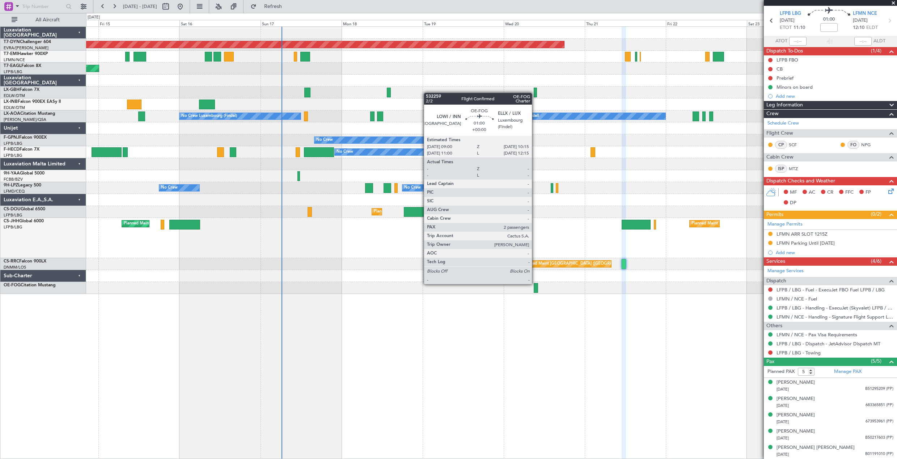
click at [535, 283] on div at bounding box center [536, 288] width 4 height 10
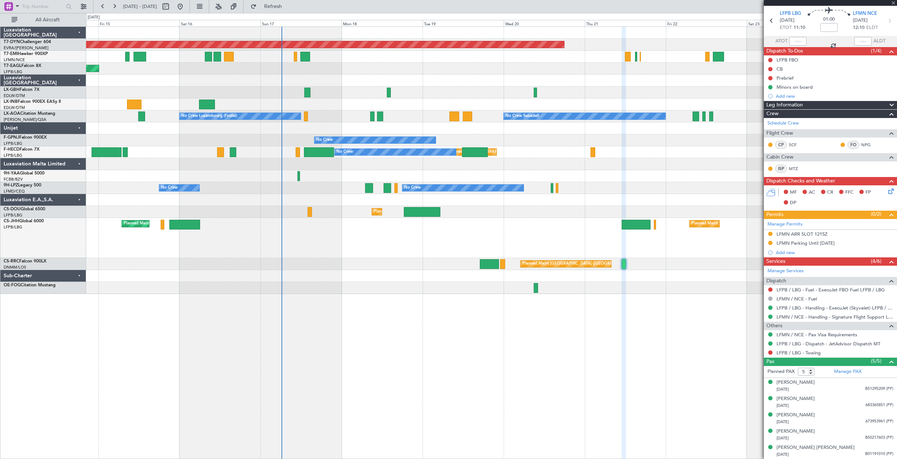
type input "2"
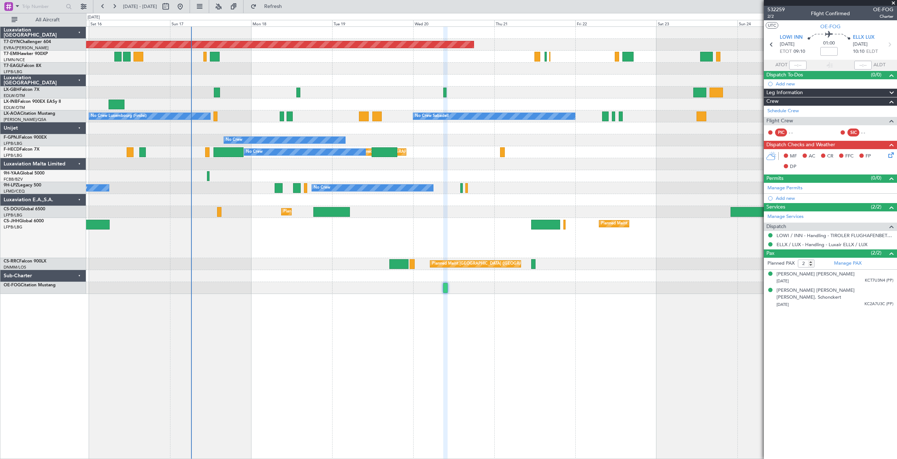
click at [498, 340] on div "Planned Maint [GEOGRAPHIC_DATA]-[GEOGRAPHIC_DATA] Planned Maint Geneva ([GEOGRA…" at bounding box center [491, 242] width 811 height 432
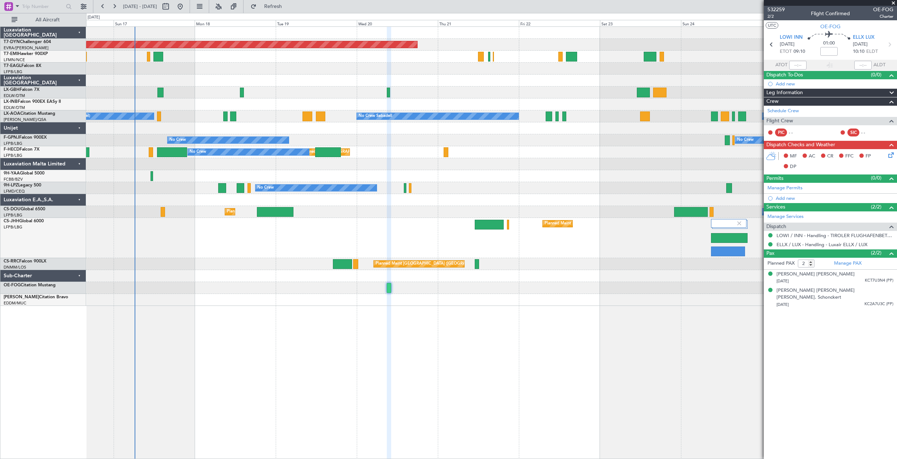
click at [549, 327] on div "Planned Maint [GEOGRAPHIC_DATA]-[GEOGRAPHIC_DATA] Planned Maint Geneva ([GEOGRA…" at bounding box center [491, 242] width 811 height 432
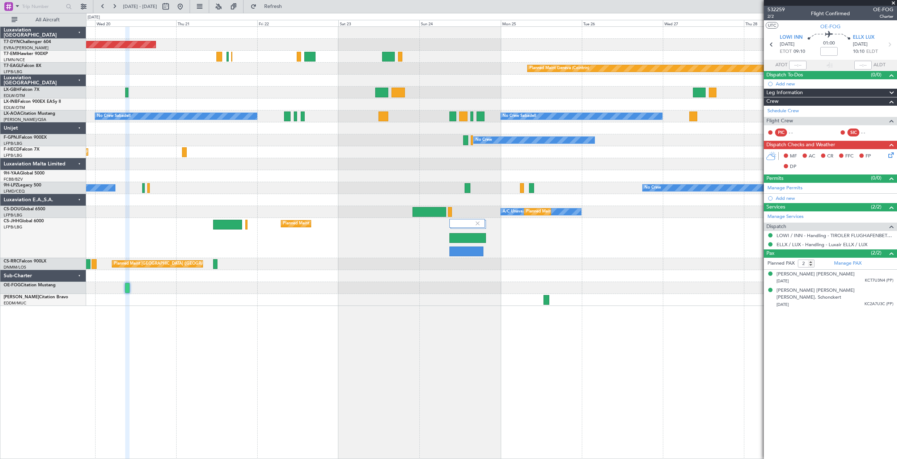
click at [312, 323] on div "Planned Maint [GEOGRAPHIC_DATA]-[GEOGRAPHIC_DATA] Planned Maint [PERSON_NAME] P…" at bounding box center [491, 242] width 811 height 432
click at [445, 329] on div "Planned Maint [GEOGRAPHIC_DATA]-[GEOGRAPHIC_DATA] Planned Maint [PERSON_NAME] P…" at bounding box center [491, 242] width 811 height 432
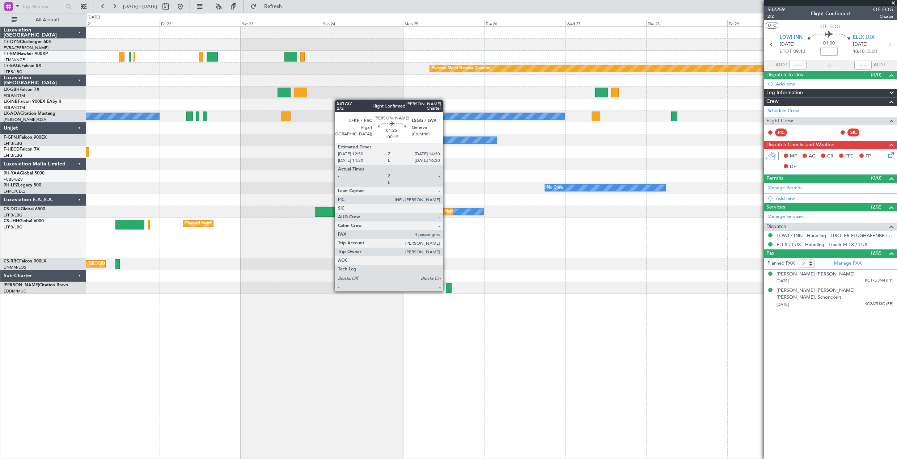
click at [446, 291] on div at bounding box center [449, 288] width 6 height 10
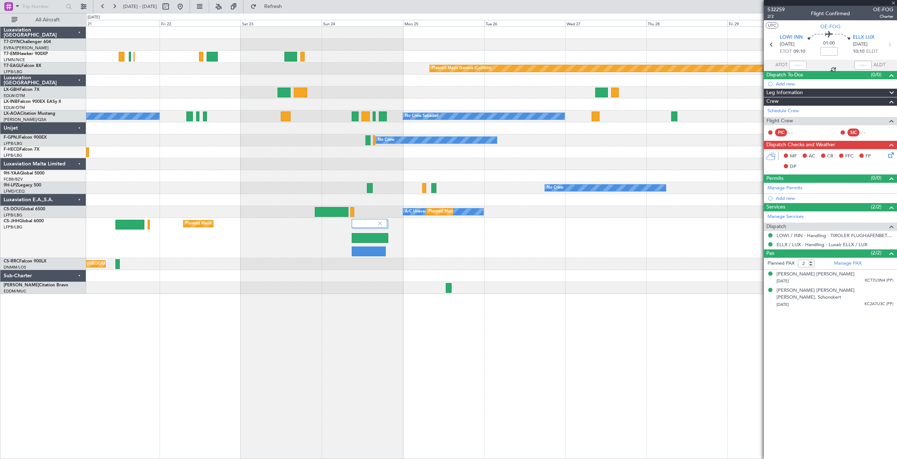
type input "+00:15"
type input "4"
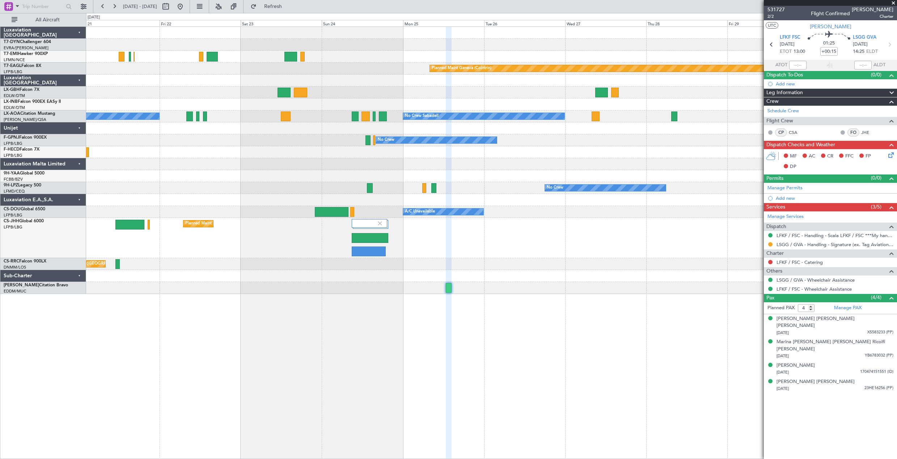
click at [465, 313] on div "Planned Maint [GEOGRAPHIC_DATA]-[GEOGRAPHIC_DATA] Planned Maint [PERSON_NAME] P…" at bounding box center [491, 242] width 811 height 432
click at [186, 7] on button at bounding box center [180, 7] width 12 height 12
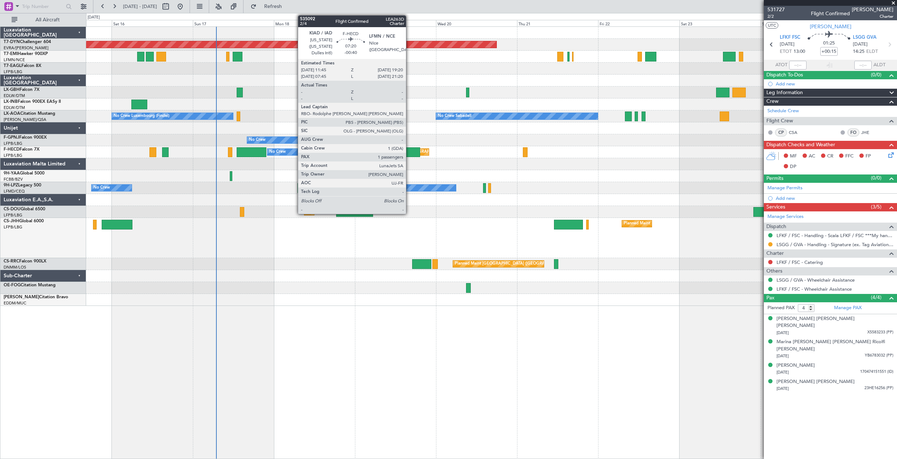
click at [409, 149] on div at bounding box center [407, 152] width 26 height 10
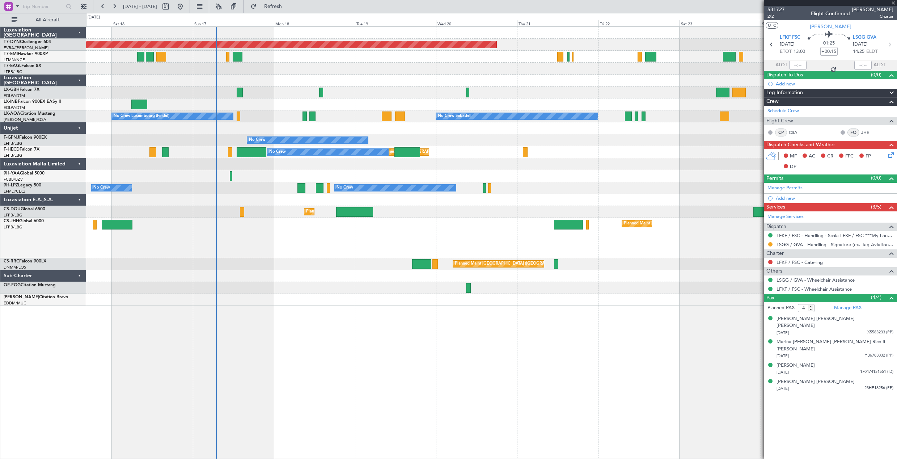
type input "-00:40"
type input "1"
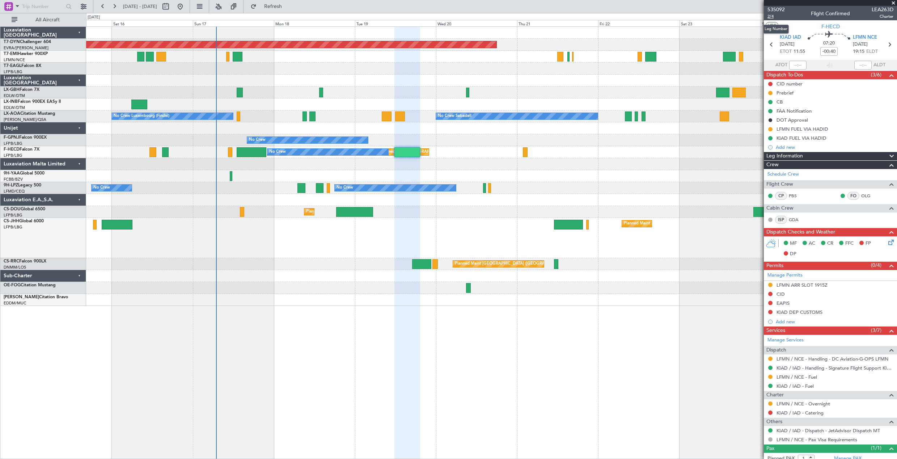
click at [770, 17] on span "2/4" at bounding box center [775, 16] width 17 height 6
click at [291, 10] on button "Refreshing..." at bounding box center [268, 7] width 43 height 12
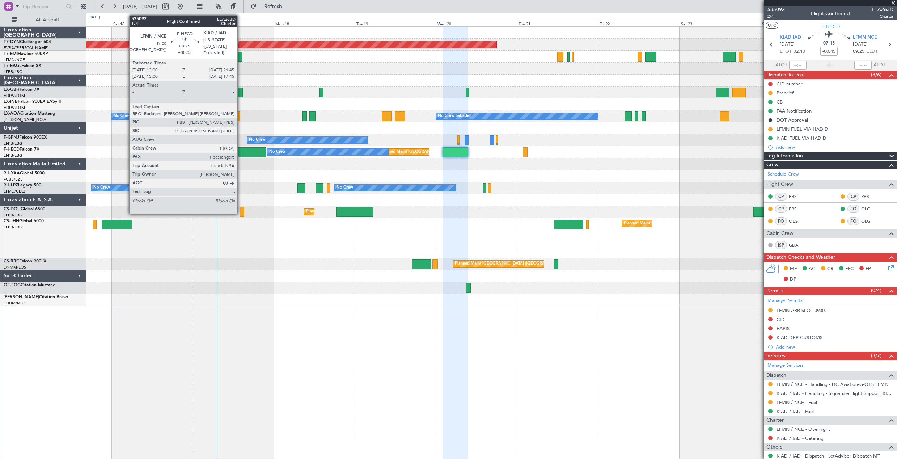
click at [241, 153] on div at bounding box center [252, 152] width 30 height 10
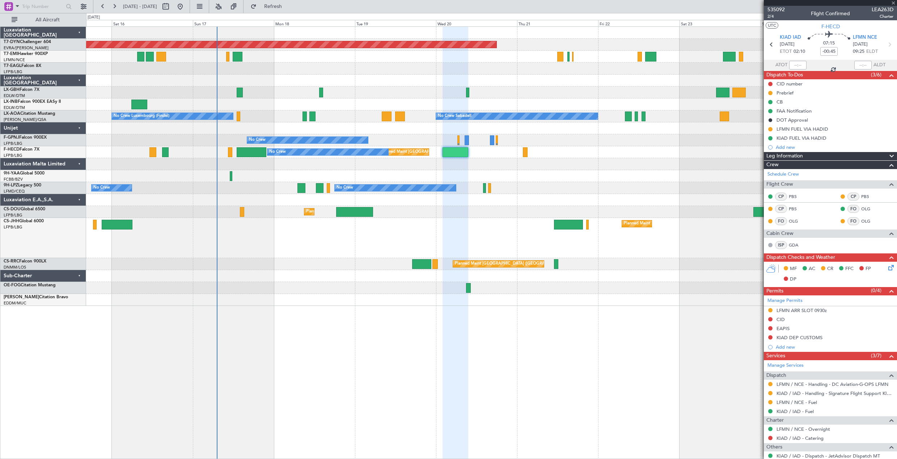
type input "+00:05"
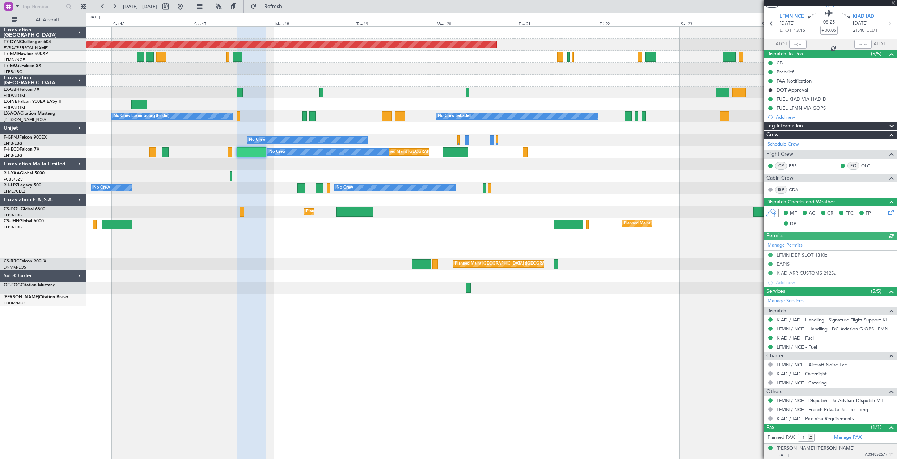
scroll to position [39, 0]
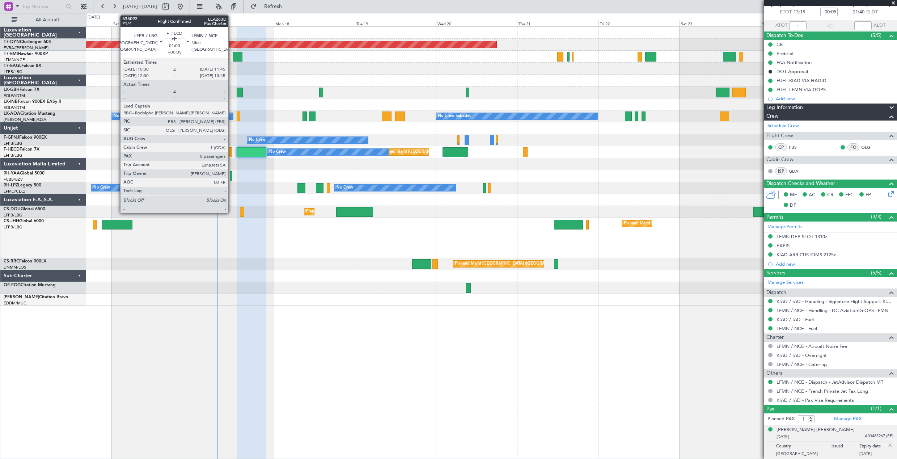
click at [232, 149] on div at bounding box center [230, 152] width 4 height 10
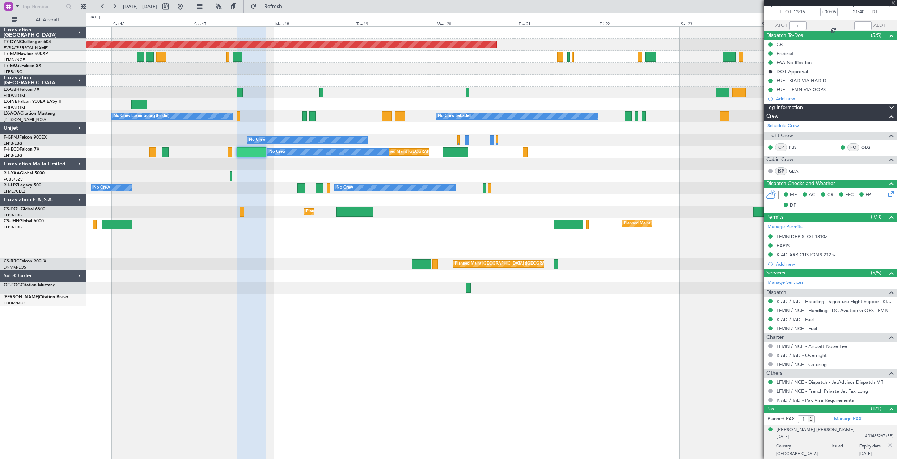
type input "0"
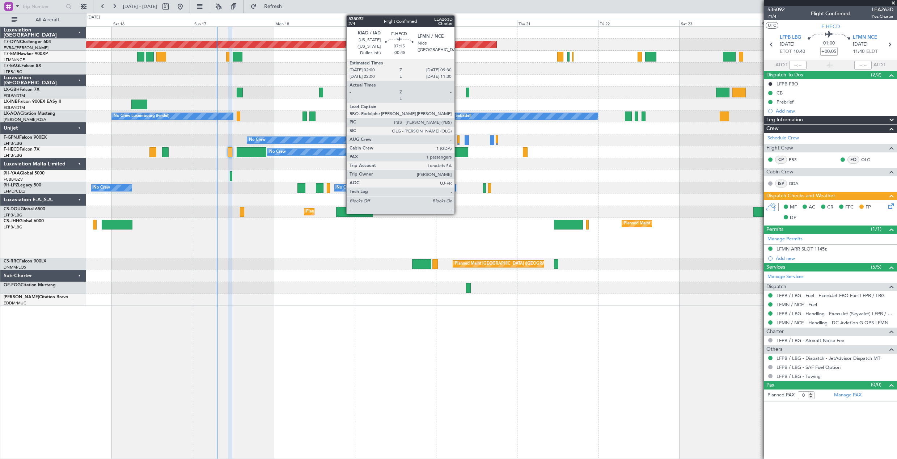
click at [458, 157] on div at bounding box center [456, 152] width 26 height 10
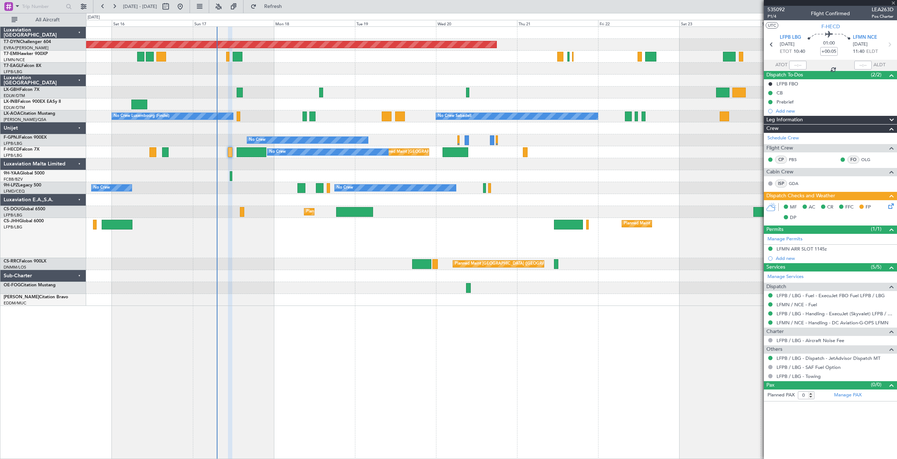
type input "-00:45"
type input "1"
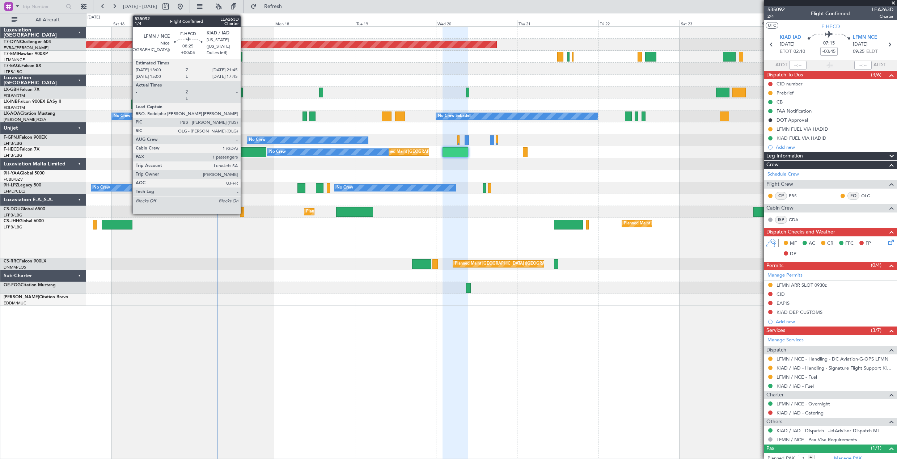
click at [244, 152] on div at bounding box center [252, 152] width 30 height 10
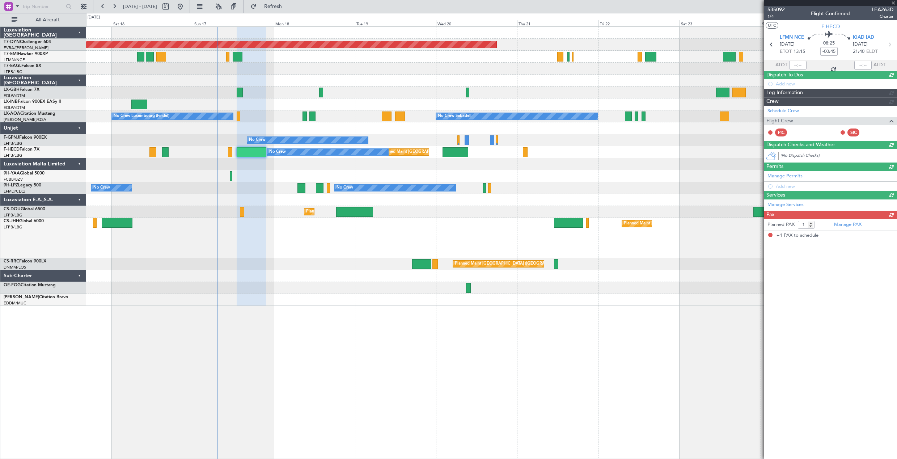
type input "+00:05"
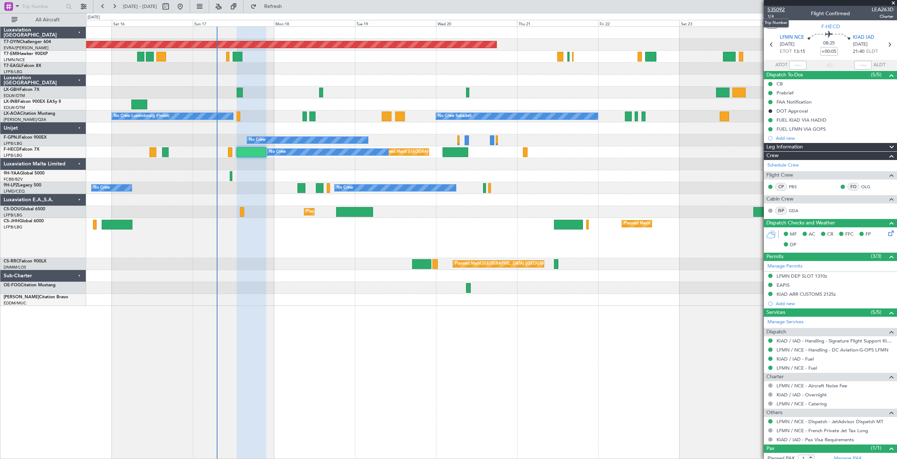
click at [781, 9] on span "535092" at bounding box center [775, 10] width 17 height 8
click at [292, 13] on fb-refresh-button "Refresh" at bounding box center [269, 6] width 51 height 13
click at [286, 8] on span "Refresh" at bounding box center [273, 6] width 30 height 5
click at [774, 7] on span "535092" at bounding box center [775, 10] width 17 height 8
click at [779, 9] on span "535092" at bounding box center [775, 10] width 17 height 8
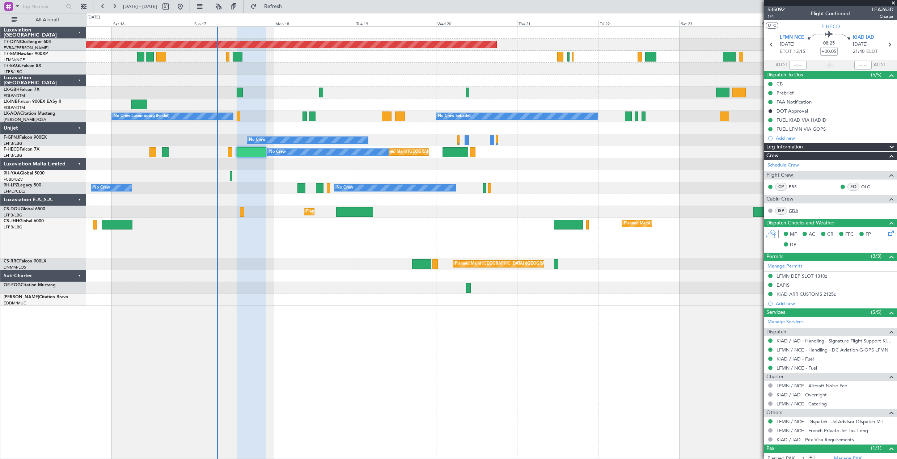
click at [794, 210] on link "GDA" at bounding box center [797, 210] width 16 height 7
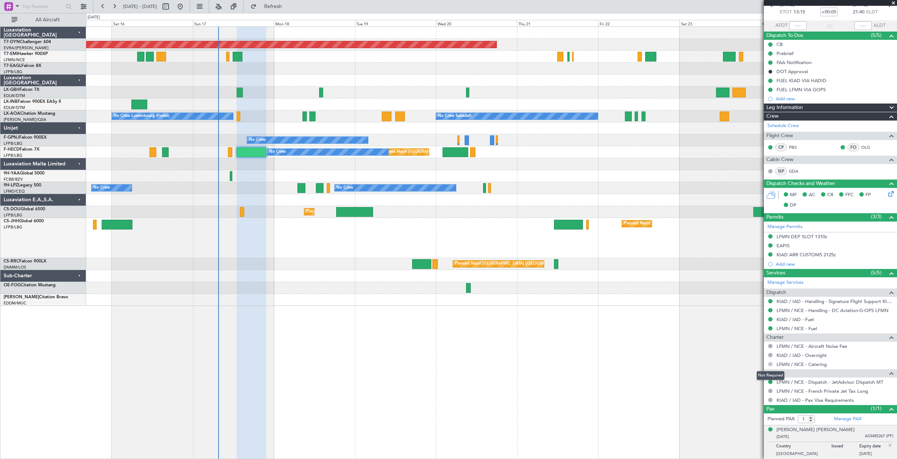
click at [768, 364] on button at bounding box center [770, 364] width 4 height 4
click at [753, 450] on span "Confirmed" at bounding box center [750, 450] width 22 height 7
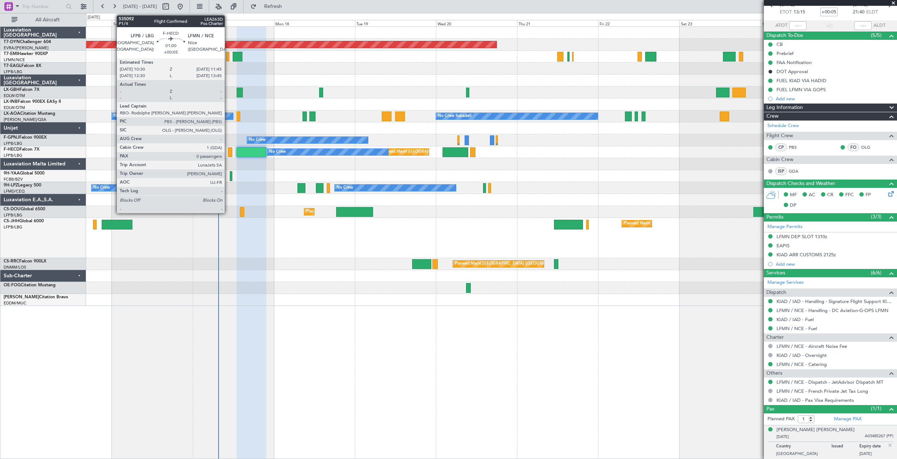
click at [228, 152] on div at bounding box center [230, 152] width 4 height 10
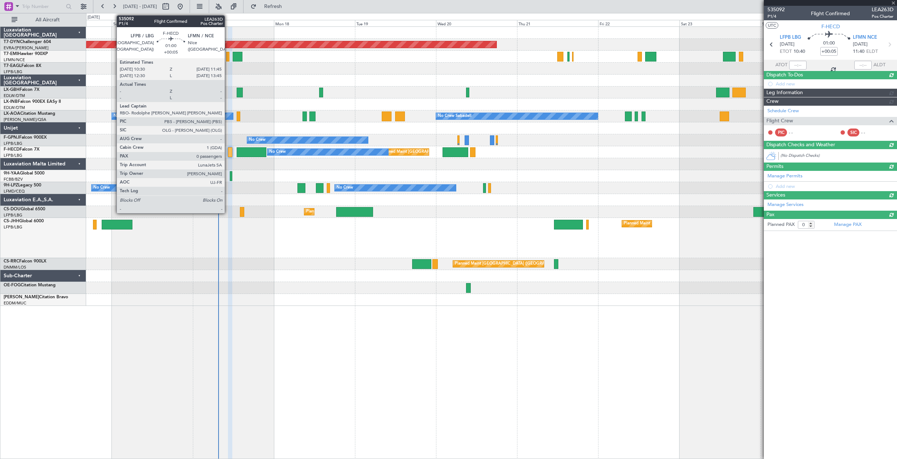
scroll to position [0, 0]
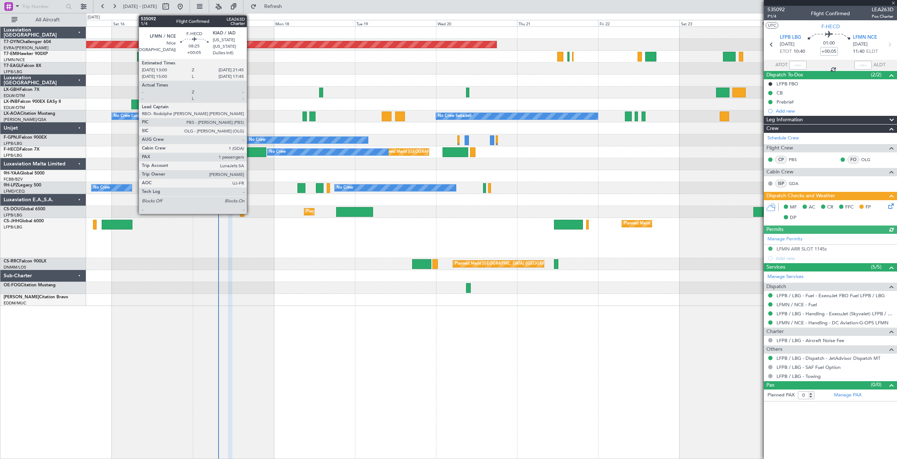
click at [250, 150] on div at bounding box center [252, 152] width 30 height 10
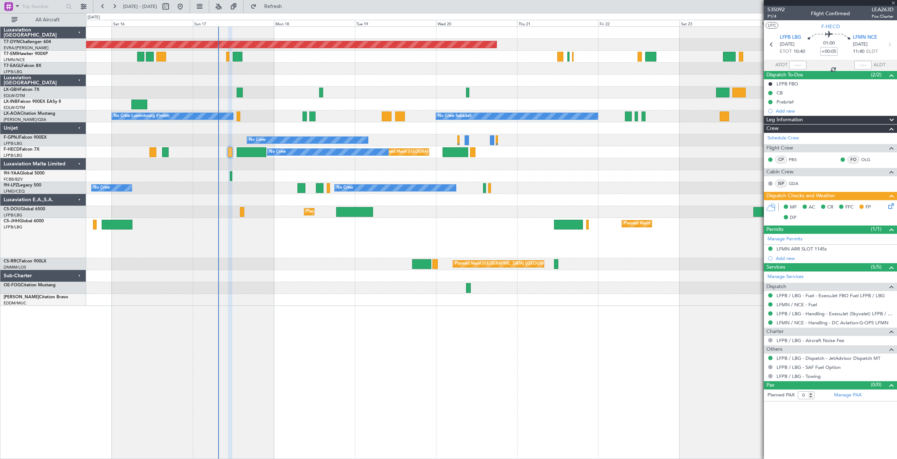
type input "1"
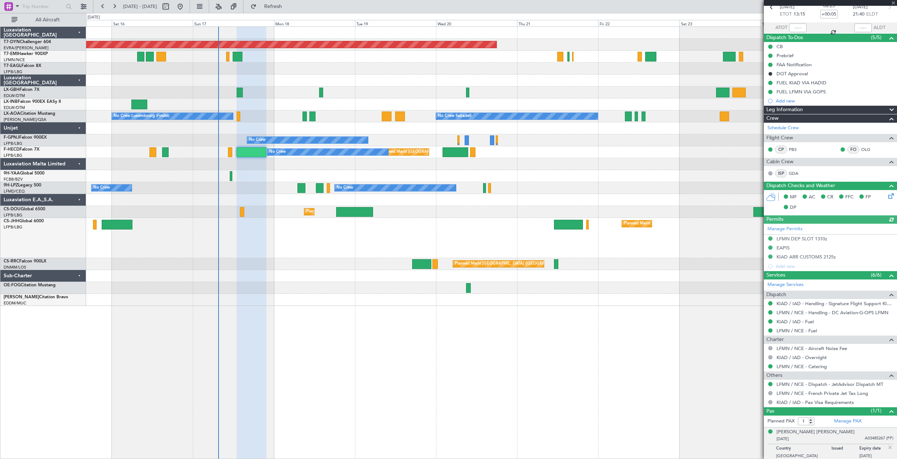
scroll to position [39, 0]
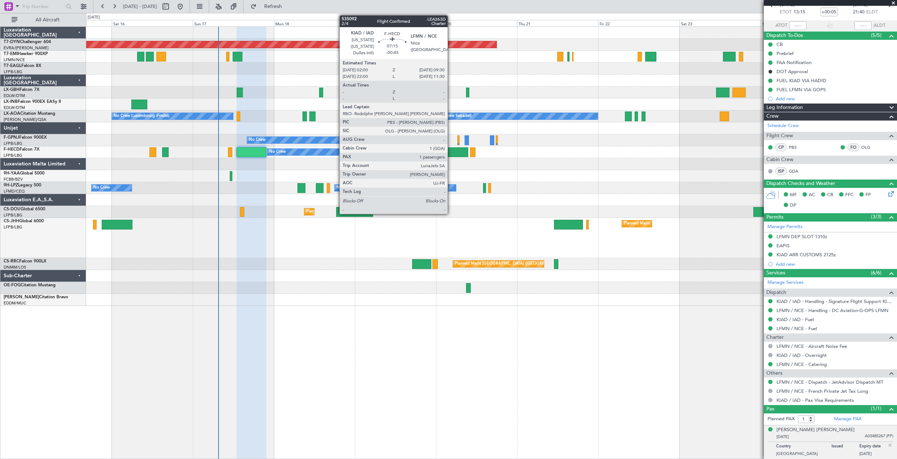
click at [451, 153] on div at bounding box center [456, 152] width 26 height 10
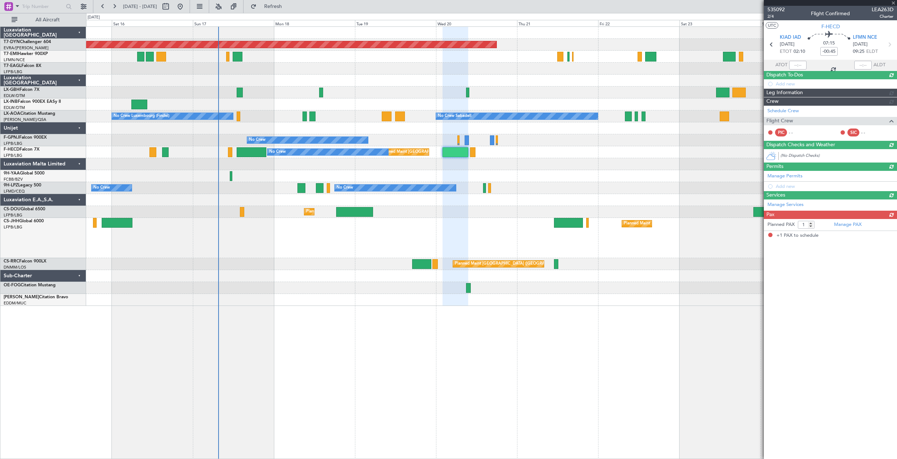
scroll to position [0, 0]
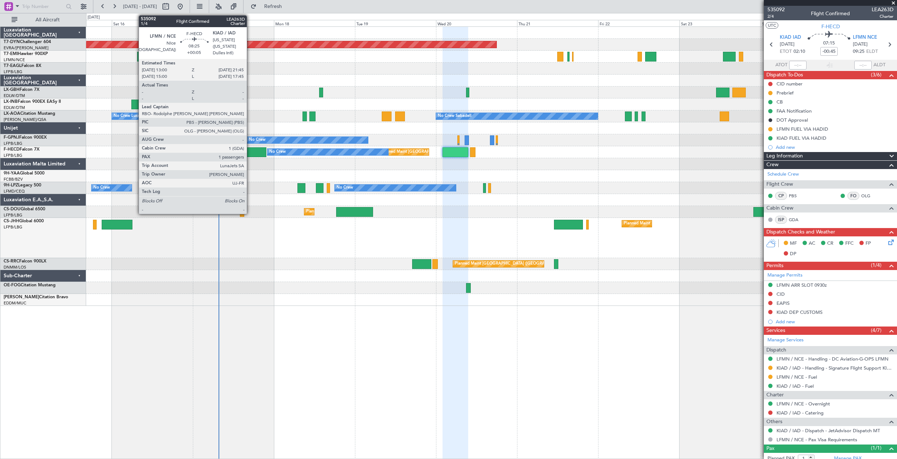
click at [250, 152] on div at bounding box center [252, 152] width 30 height 10
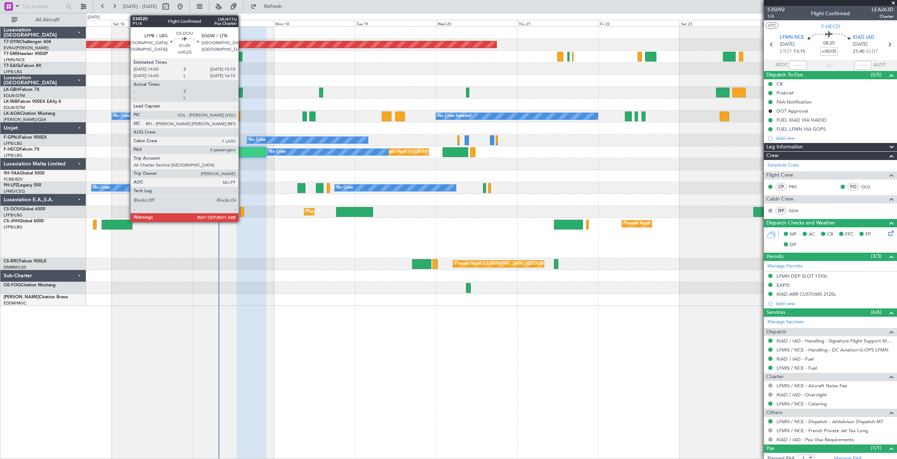
click at [242, 211] on div at bounding box center [242, 212] width 4 height 10
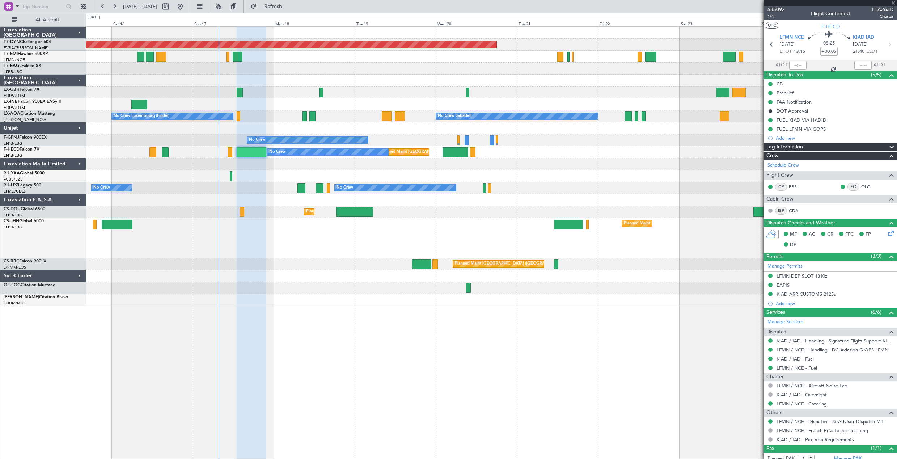
type input "+00:25"
type input "0"
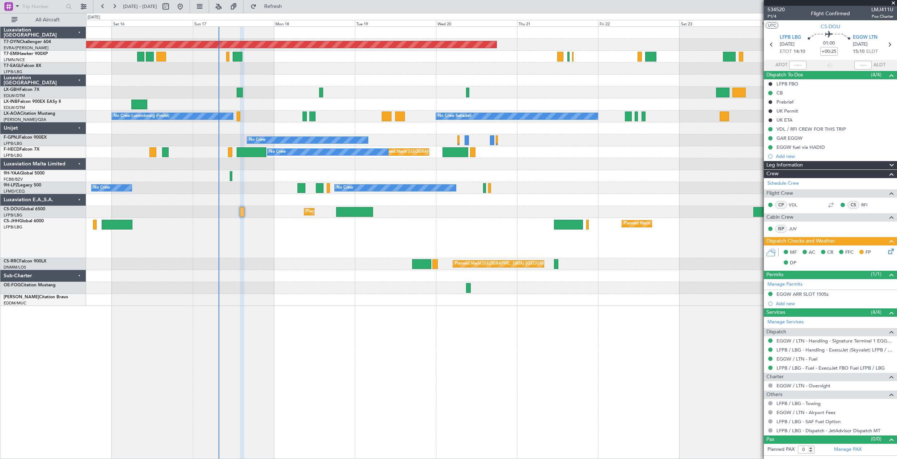
click at [894, 4] on span at bounding box center [893, 3] width 7 height 7
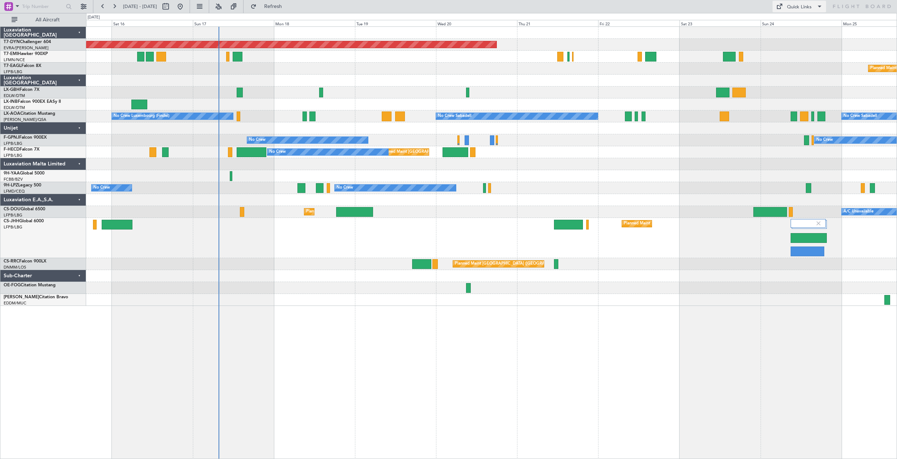
click at [815, 8] on span at bounding box center [819, 6] width 9 height 9
click at [793, 24] on button "Trip Builder" at bounding box center [800, 23] width 54 height 17
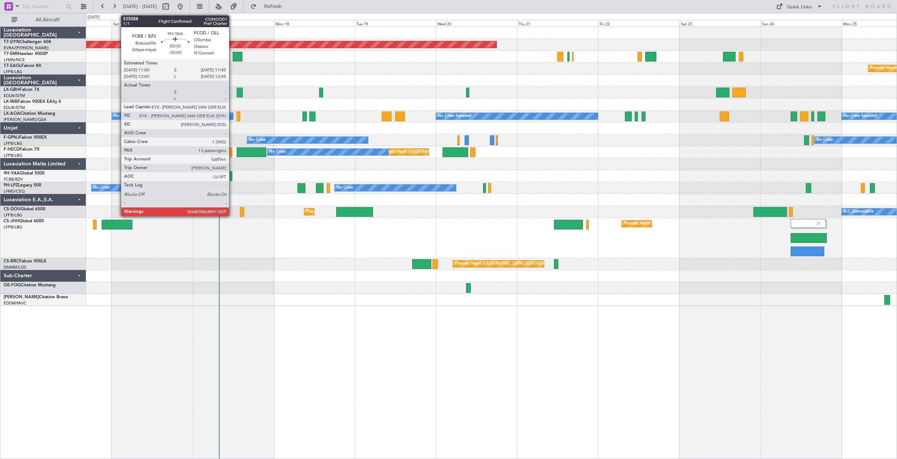
click at [232, 176] on div at bounding box center [231, 176] width 3 height 10
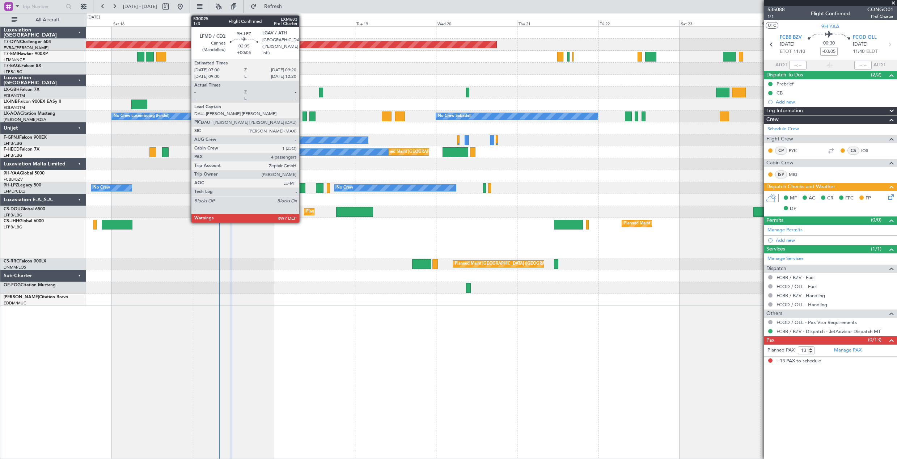
click at [303, 186] on div at bounding box center [301, 188] width 8 height 10
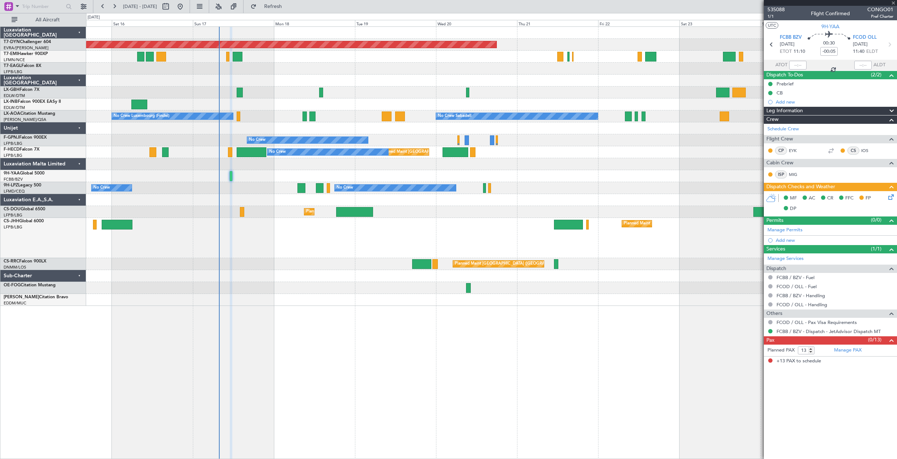
type input "+00:05"
type input "4"
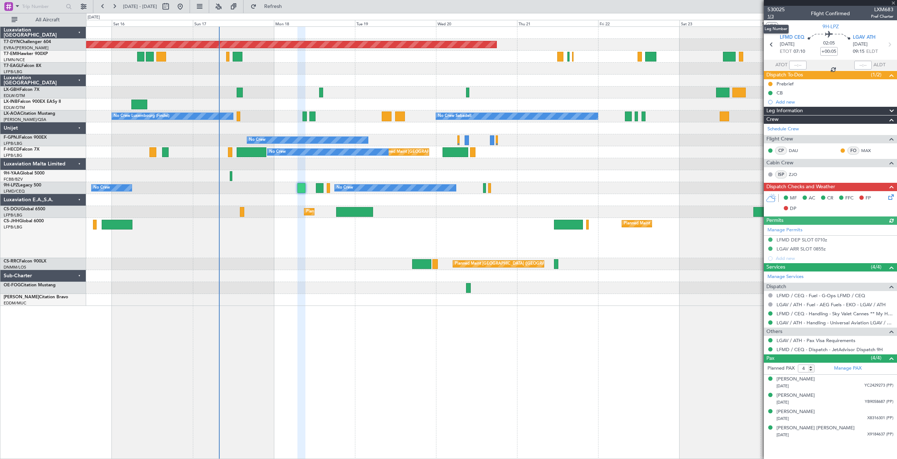
click at [771, 17] on span "1/3" at bounding box center [775, 16] width 17 height 6
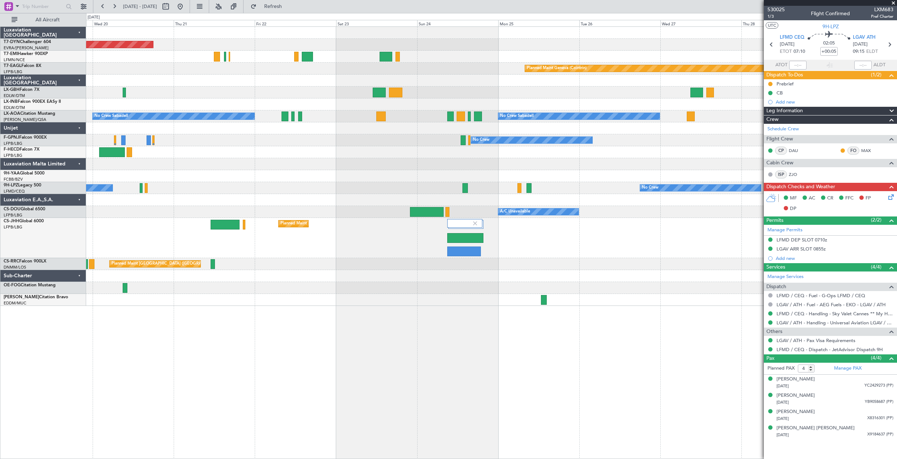
click at [156, 205] on div at bounding box center [491, 200] width 811 height 12
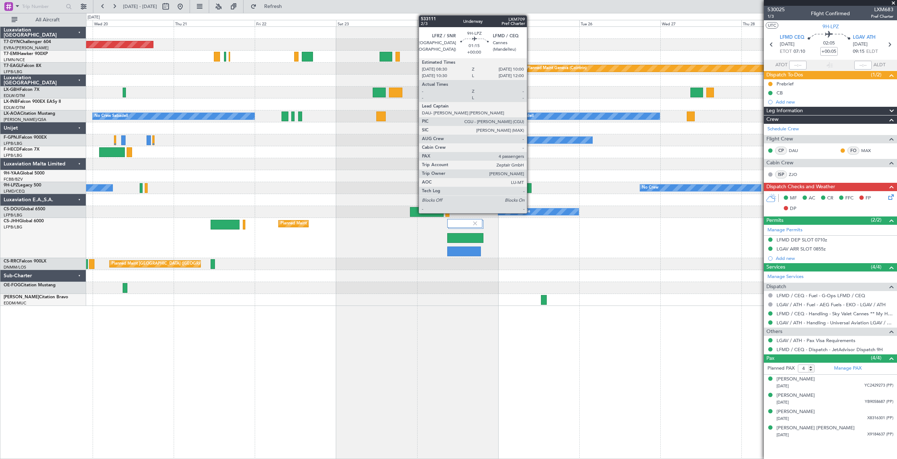
click at [530, 187] on div at bounding box center [528, 188] width 5 height 10
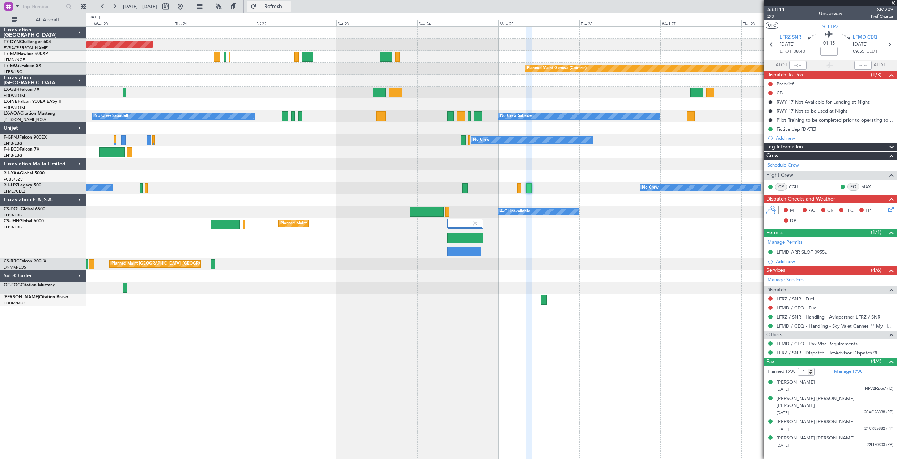
click at [278, 8] on button "Refresh" at bounding box center [268, 7] width 43 height 12
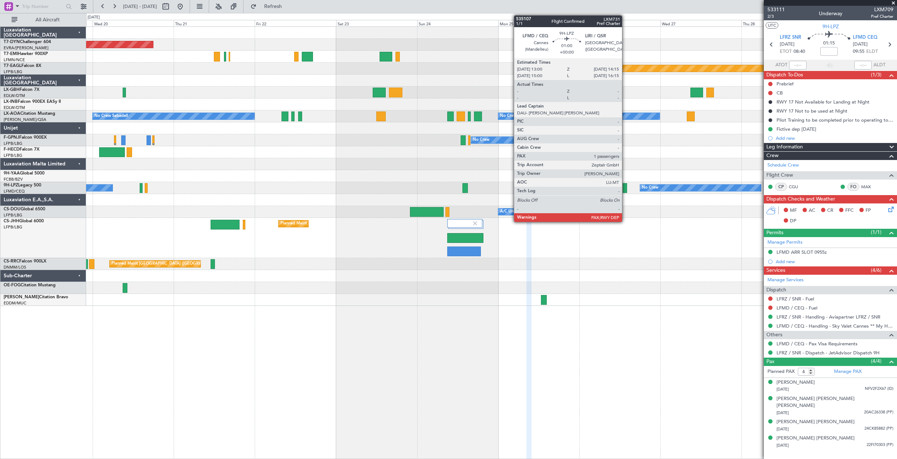
click at [625, 190] on div at bounding box center [625, 188] width 4 height 10
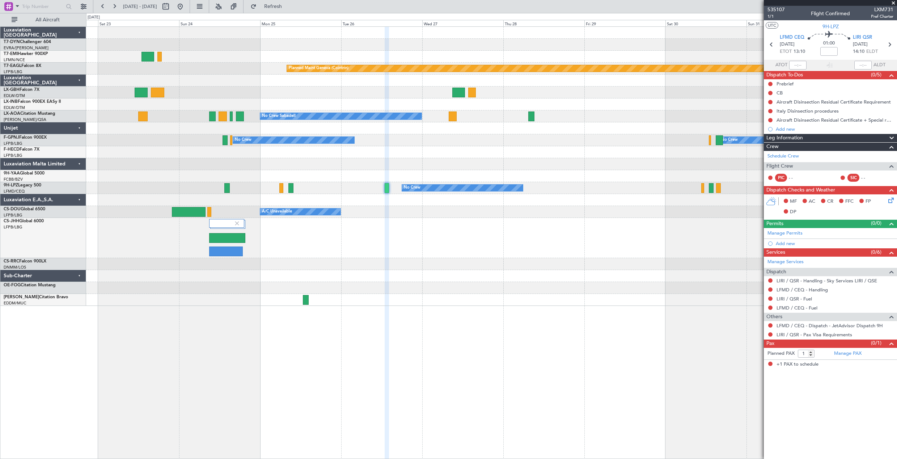
click at [335, 217] on div "Planned Maint [GEOGRAPHIC_DATA]-[GEOGRAPHIC_DATA] Planned Maint [PERSON_NAME] P…" at bounding box center [491, 166] width 811 height 279
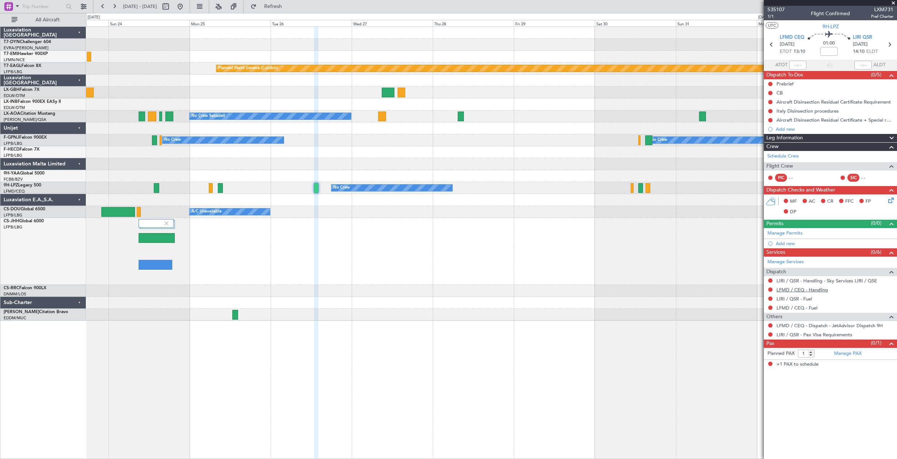
click at [806, 289] on link "LFMD / CEQ - Handling" at bounding box center [802, 290] width 51 height 6
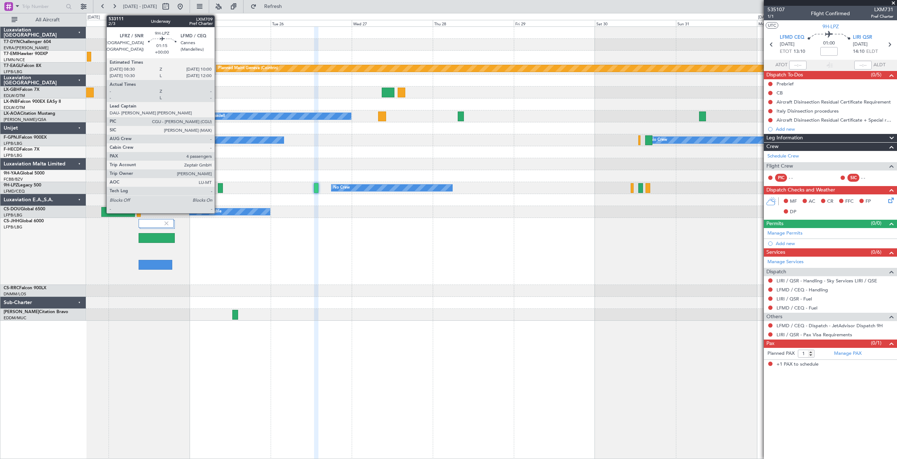
click at [218, 190] on div at bounding box center [220, 188] width 5 height 10
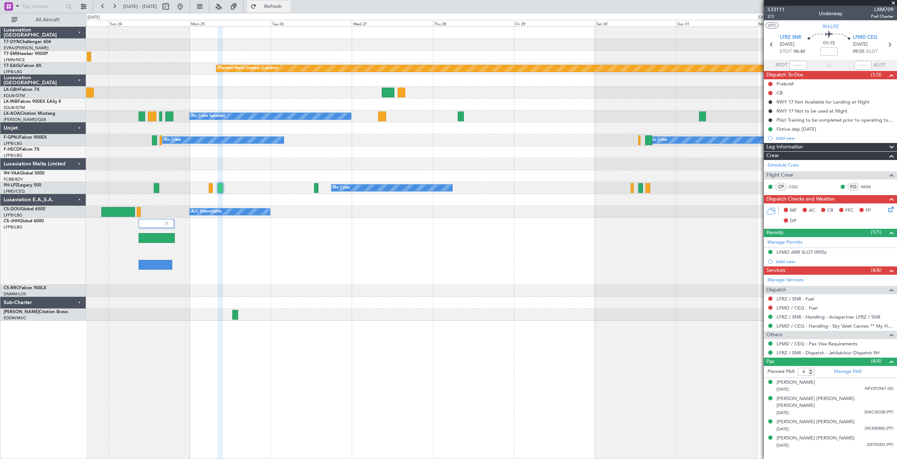
click at [288, 8] on span "Refresh" at bounding box center [273, 6] width 30 height 5
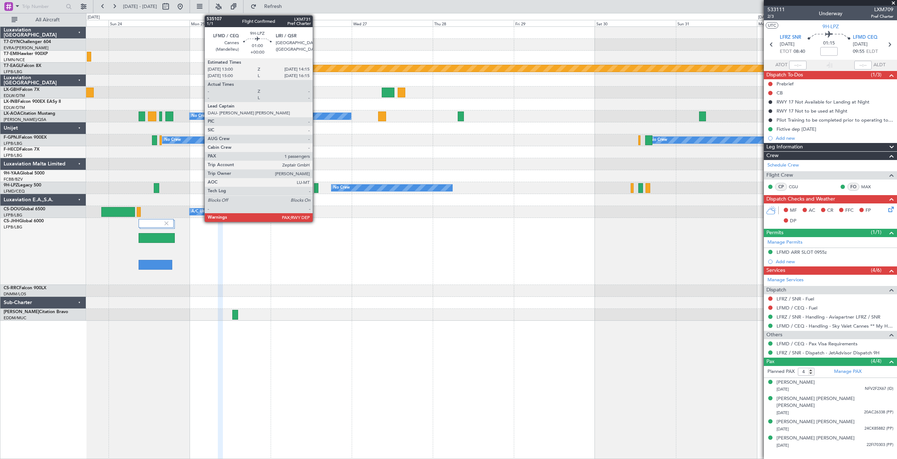
click at [316, 187] on div at bounding box center [316, 188] width 4 height 10
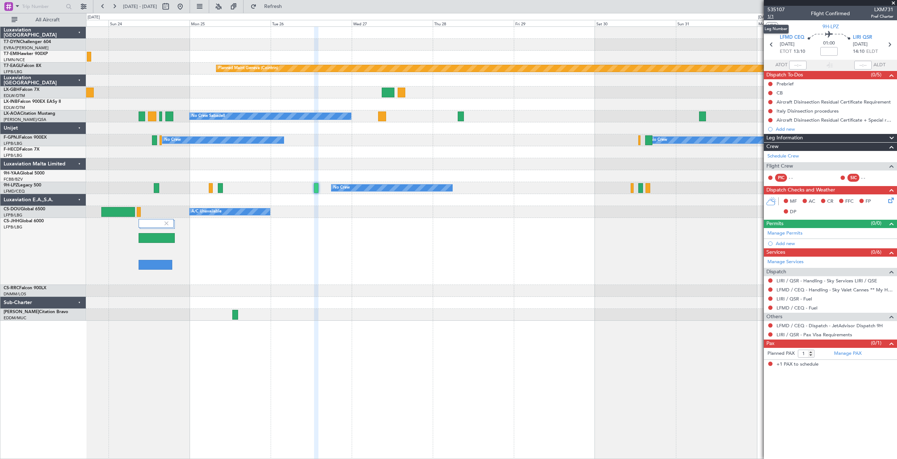
click at [770, 15] on span "1/1" at bounding box center [775, 16] width 17 height 6
click at [288, 7] on span "Refresh" at bounding box center [273, 6] width 30 height 5
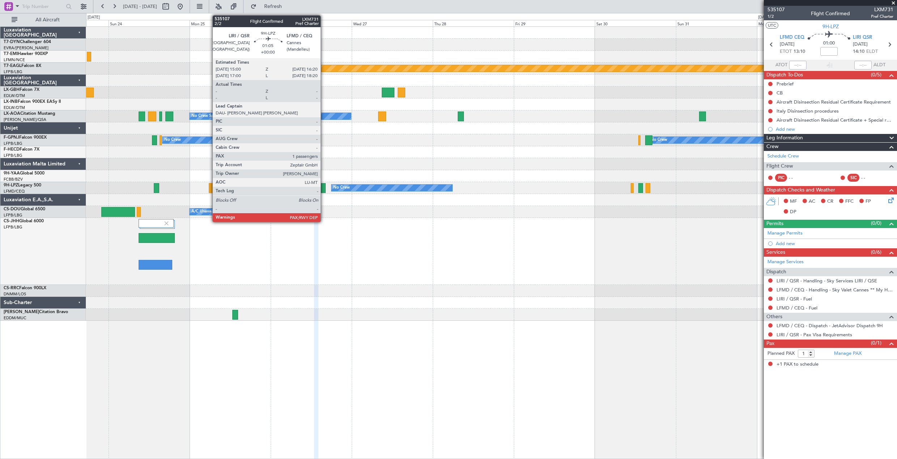
click at [324, 187] on div at bounding box center [323, 188] width 5 height 10
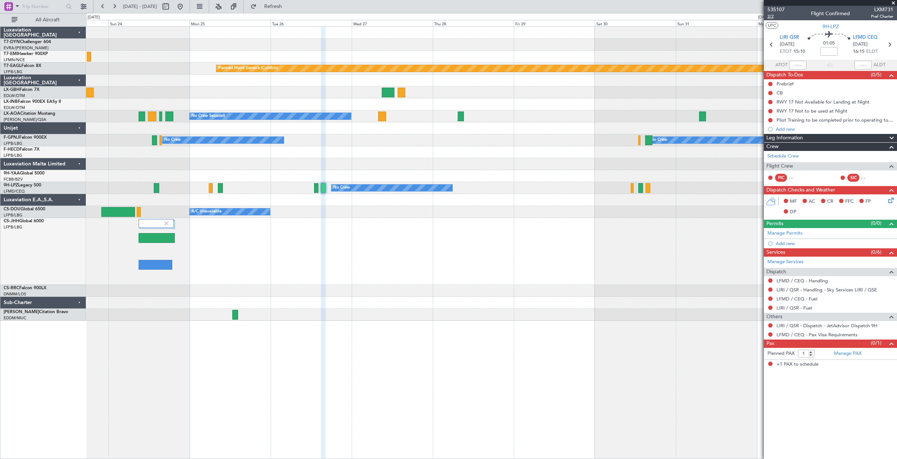
click at [775, 18] on span "2/2" at bounding box center [775, 16] width 17 height 6
click at [288, 7] on span "Refresh" at bounding box center [273, 6] width 30 height 5
click at [800, 280] on link "LFMD / CEQ - Handling" at bounding box center [802, 281] width 51 height 6
click at [288, 7] on span "Refresh" at bounding box center [273, 6] width 30 height 5
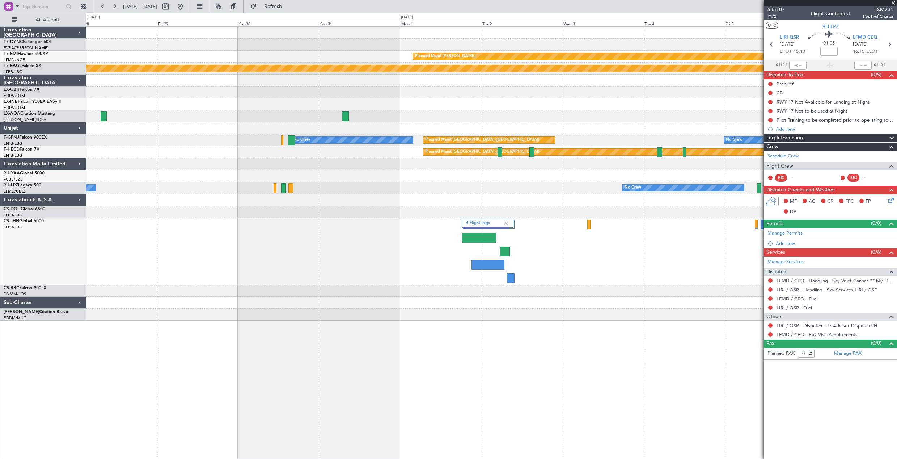
click at [105, 136] on div "Planned Maint Chester Planned Maint Geneva (Cointrin) No Crew No Crew Sabadell …" at bounding box center [491, 174] width 811 height 294
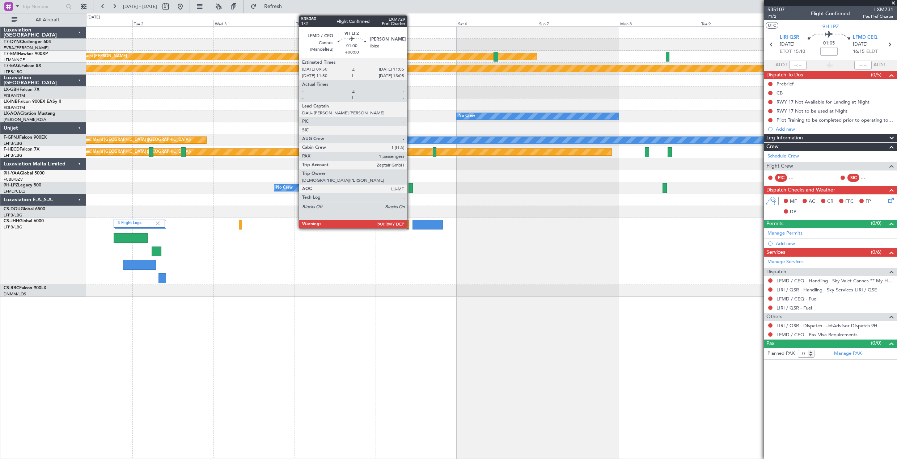
click at [410, 191] on div at bounding box center [411, 188] width 4 height 10
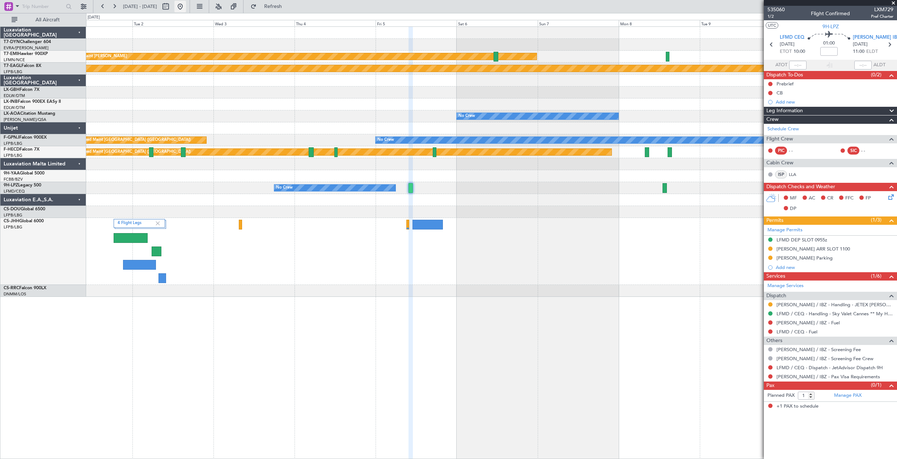
click at [186, 6] on button at bounding box center [180, 7] width 12 height 12
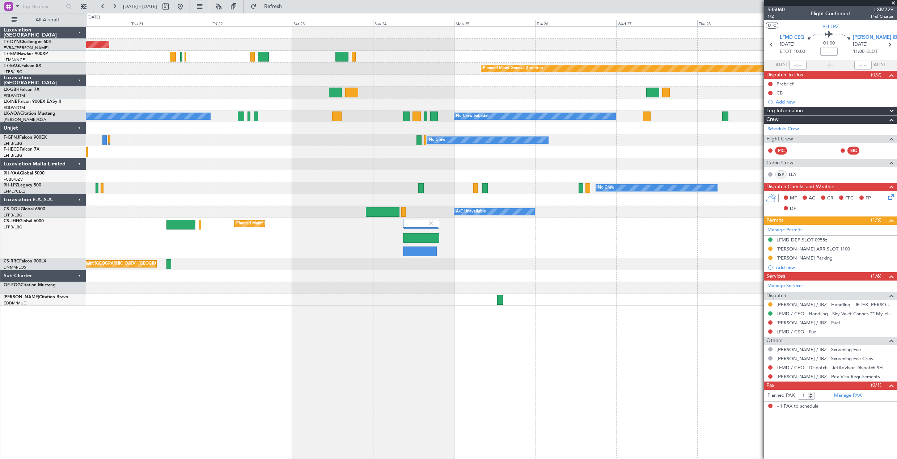
click at [390, 256] on div "Planned Maint Basel-Mulhouse Planned Maint Chester Planned Maint Geneva (Cointr…" at bounding box center [491, 166] width 811 height 279
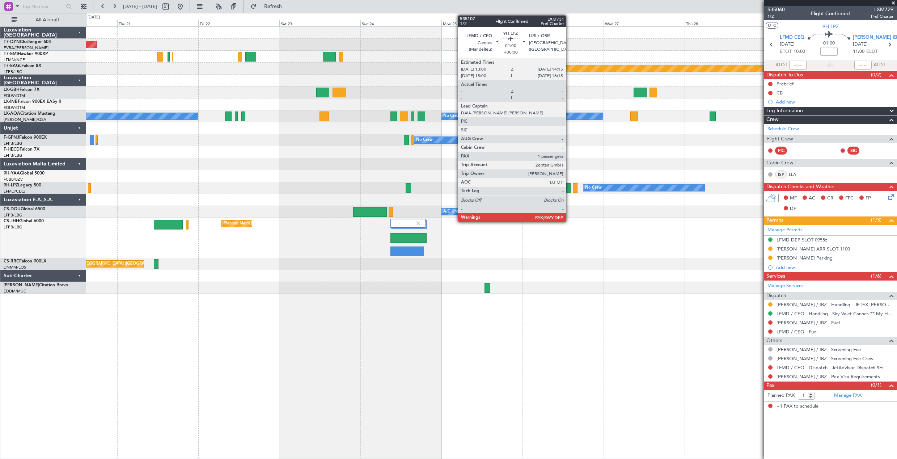
click at [569, 189] on div at bounding box center [568, 188] width 4 height 10
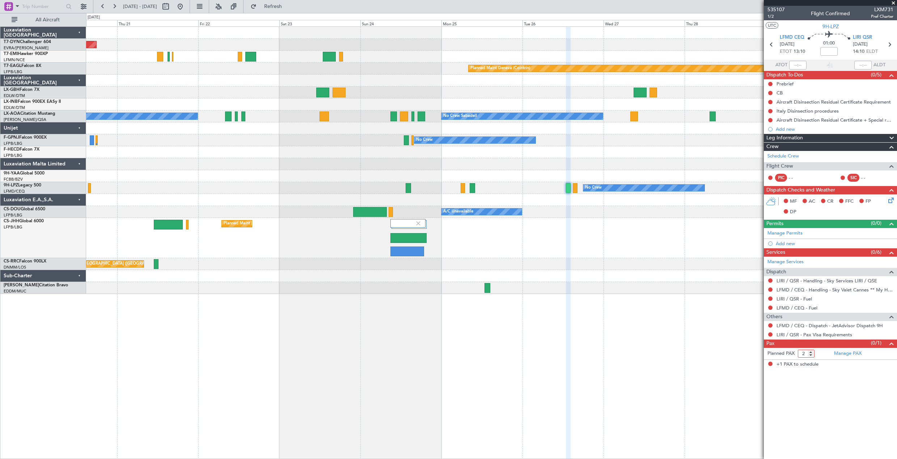
type input "2"
click at [811, 350] on input "2" at bounding box center [806, 354] width 17 height 8
click at [855, 397] on article "535107 1/2 Flight Confirmed LXM731 Pref Charter UTC 9H-LPZ LFMD CEQ 26/08/2025 …" at bounding box center [830, 232] width 133 height 453
click at [283, 9] on button "Refresh" at bounding box center [268, 7] width 43 height 12
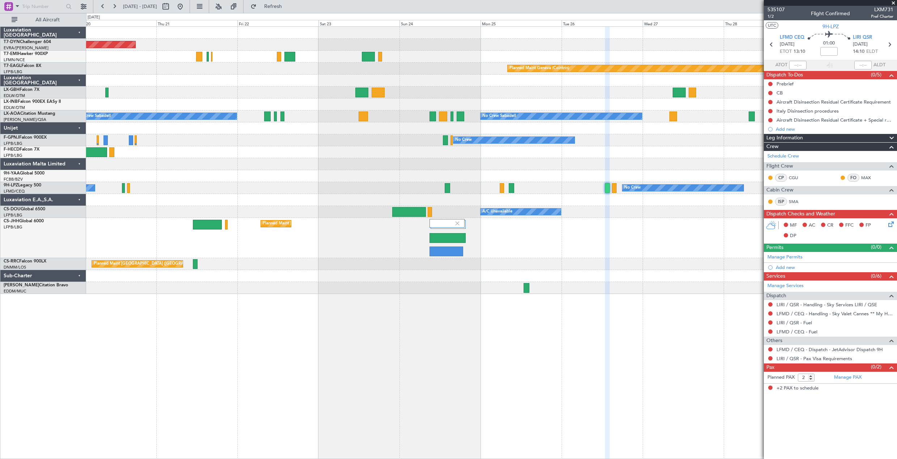
click at [365, 168] on div at bounding box center [491, 164] width 811 height 12
click at [272, 10] on button "Refresh" at bounding box center [268, 7] width 43 height 12
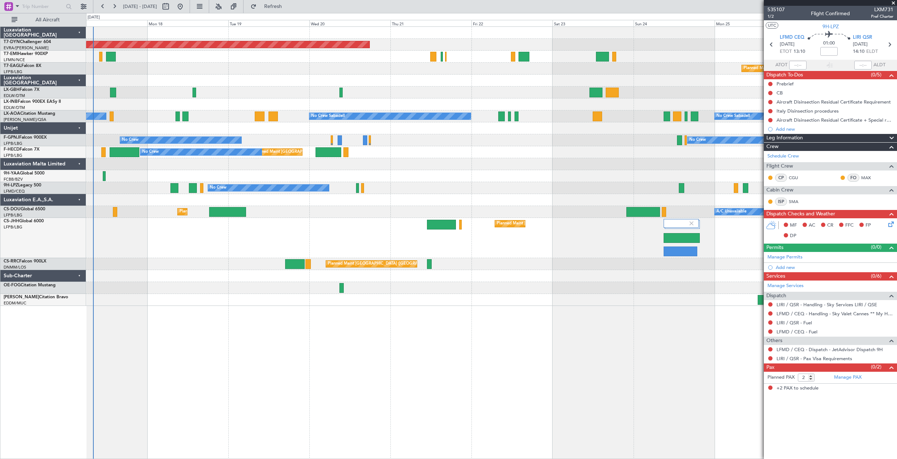
click at [476, 216] on div "Planned Maint Paris (Le Bourget) A/C Unavailable Planned Maint London (Luton)" at bounding box center [491, 212] width 811 height 12
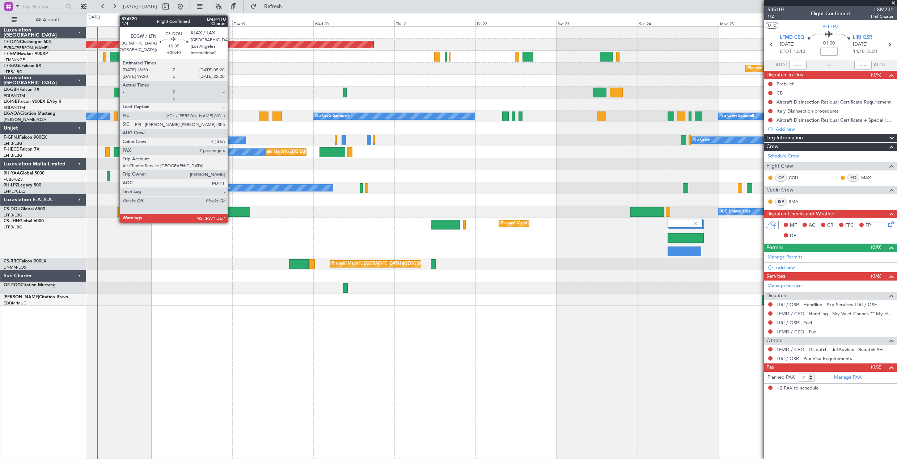
click at [231, 213] on div at bounding box center [231, 212] width 37 height 10
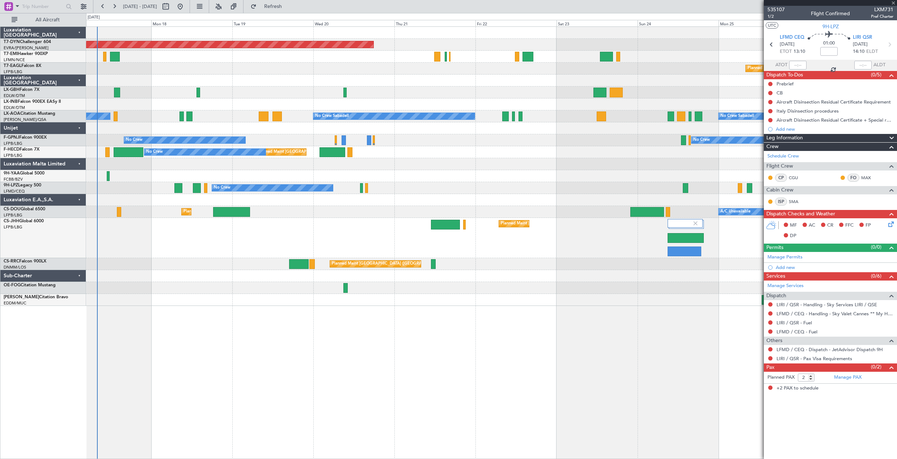
type input "+00:40"
type input "7"
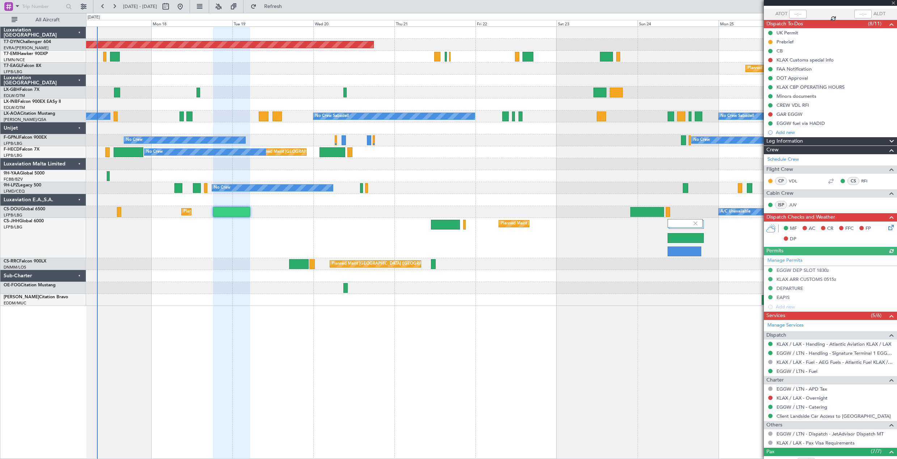
scroll to position [174, 0]
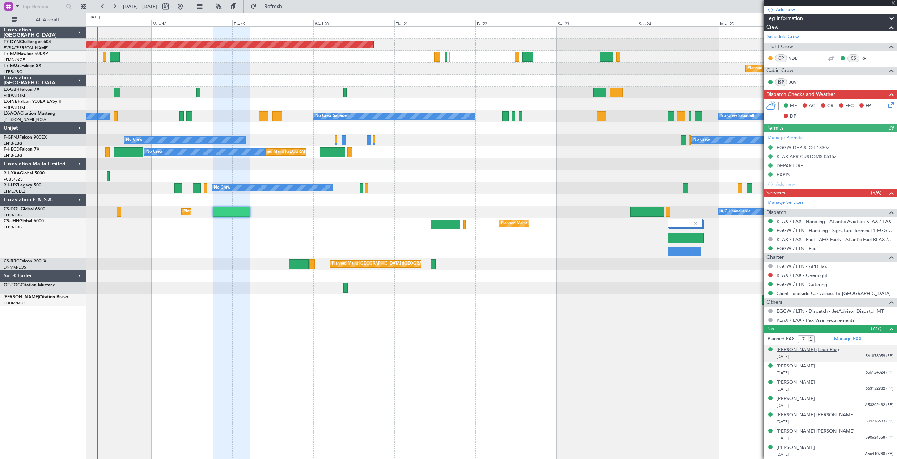
click at [830, 350] on div "[PERSON_NAME] (Lead Pax)" at bounding box center [808, 349] width 63 height 7
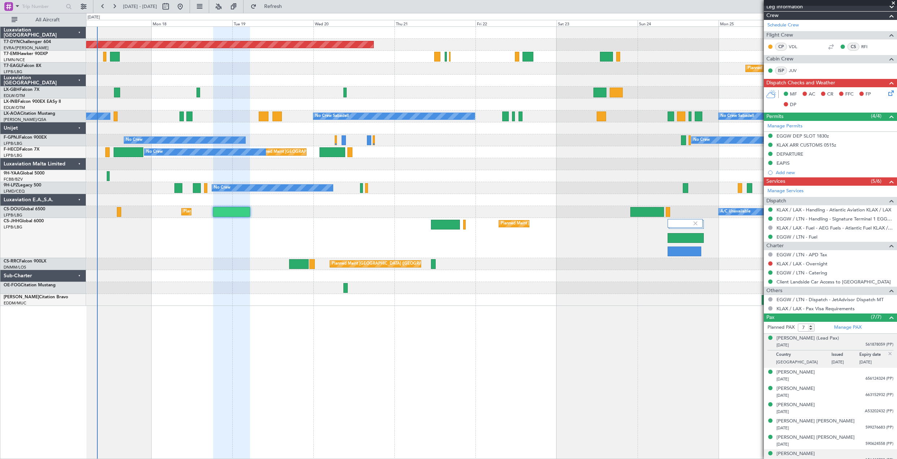
scroll to position [191, 0]
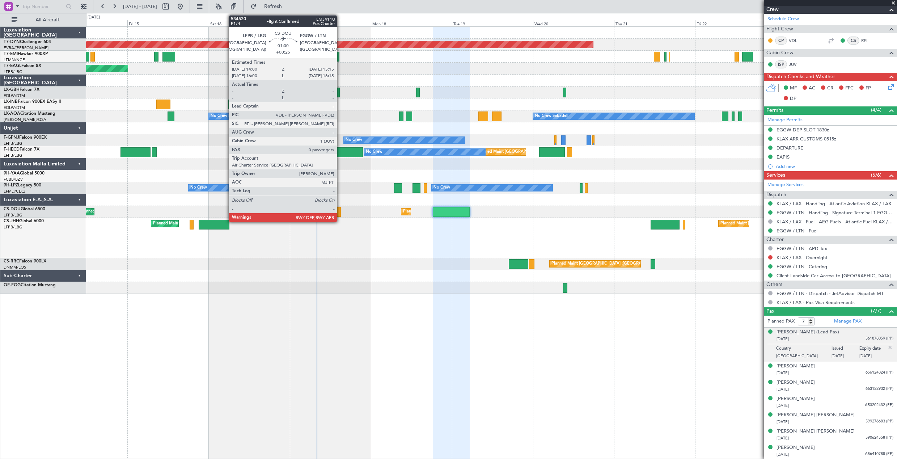
click at [340, 209] on div at bounding box center [339, 212] width 4 height 10
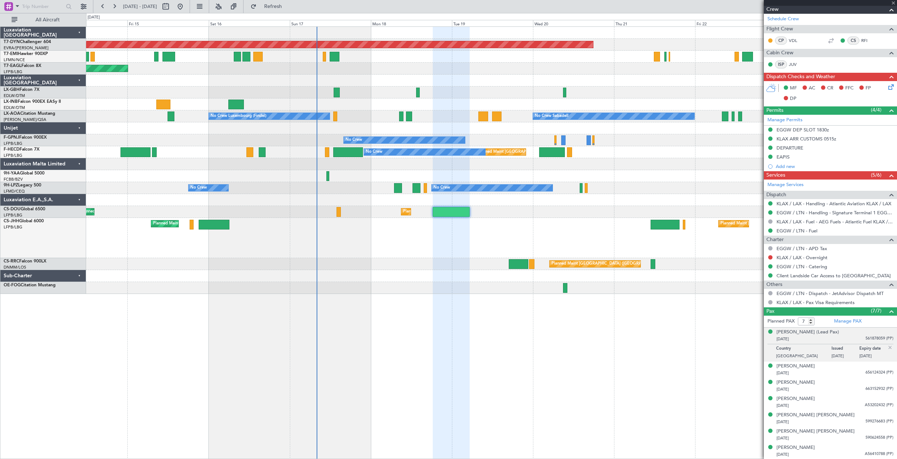
type input "+00:25"
type input "0"
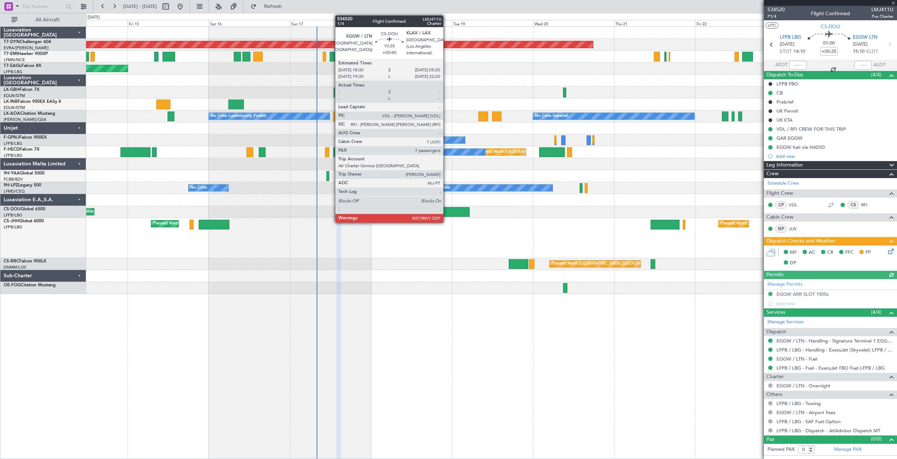
click at [447, 214] on div at bounding box center [451, 212] width 37 height 10
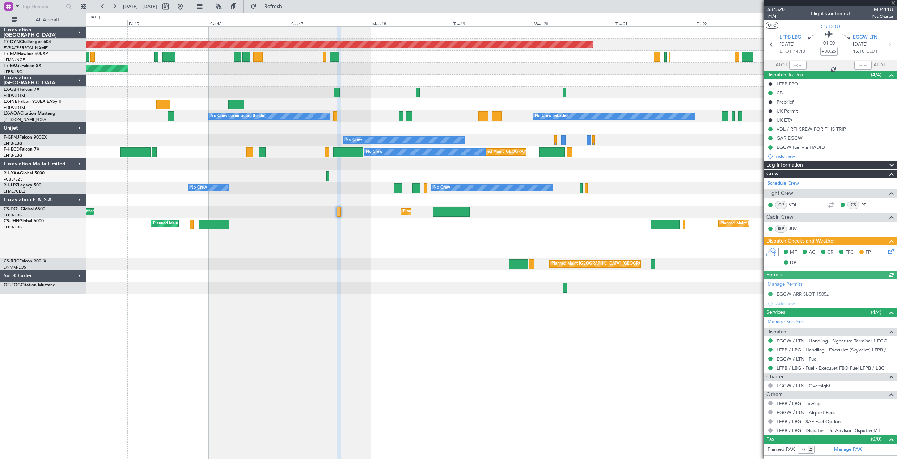
type input "+00:40"
type input "7"
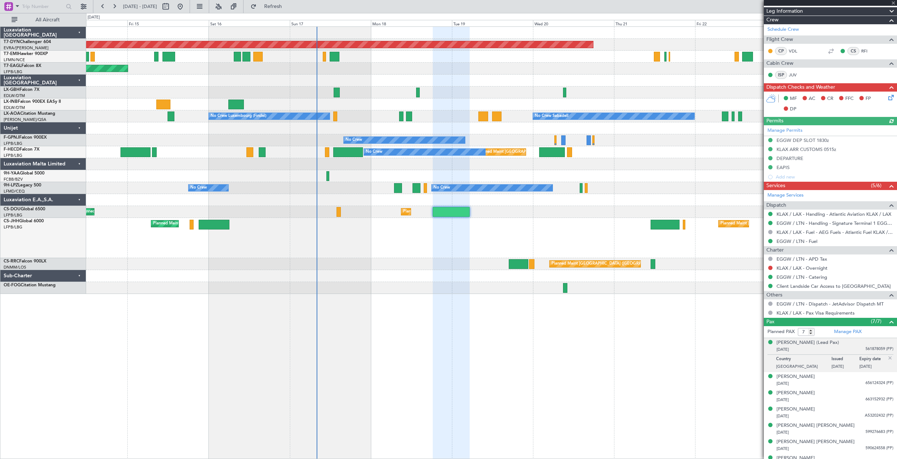
scroll to position [191, 0]
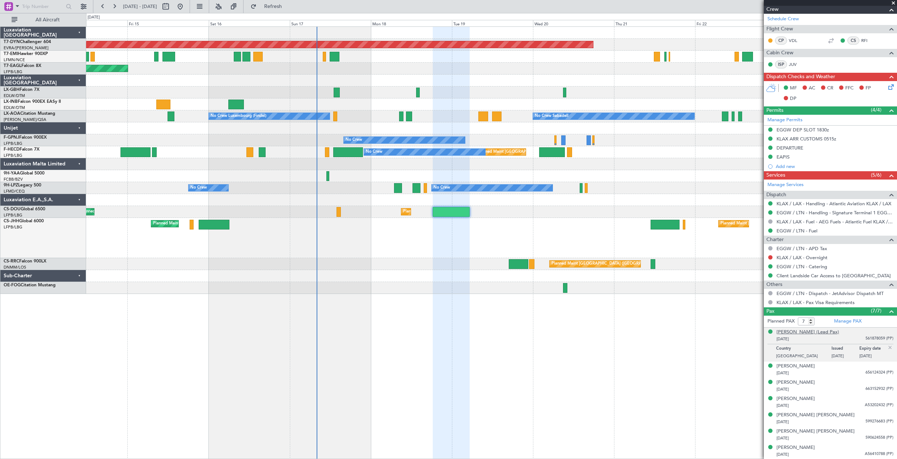
click at [816, 331] on div "[PERSON_NAME] (Lead Pax)" at bounding box center [808, 332] width 63 height 7
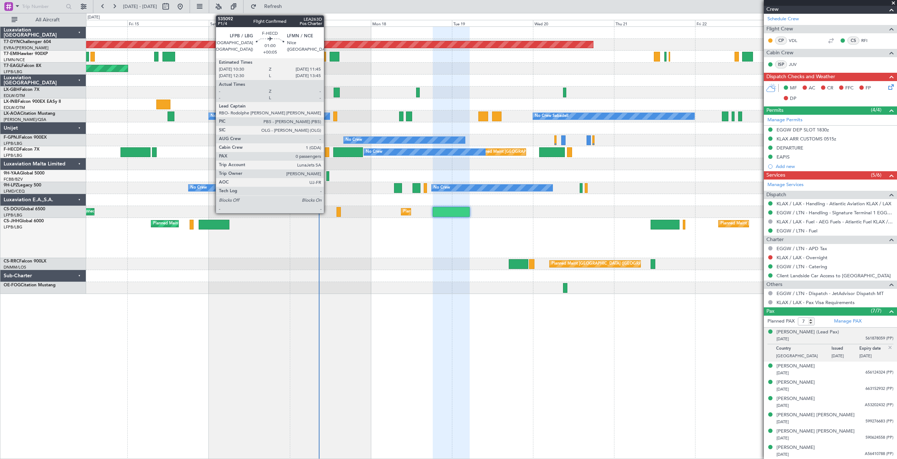
click at [327, 152] on div at bounding box center [327, 152] width 4 height 10
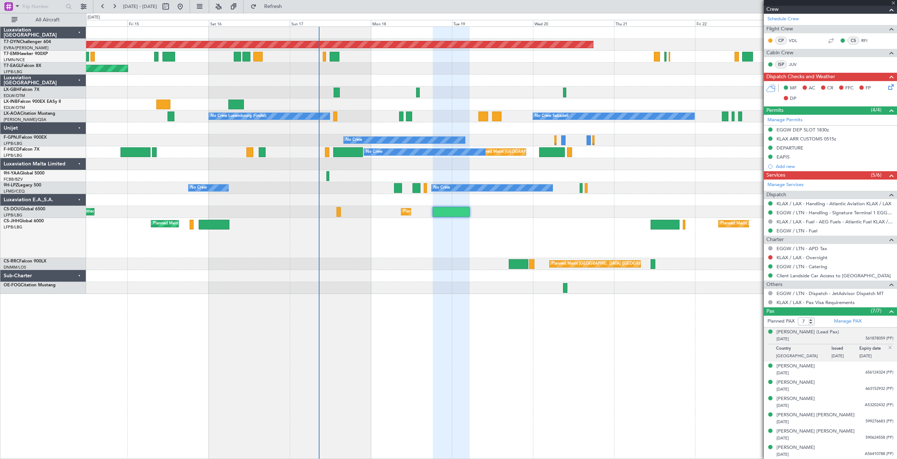
type input "+00:05"
type input "0"
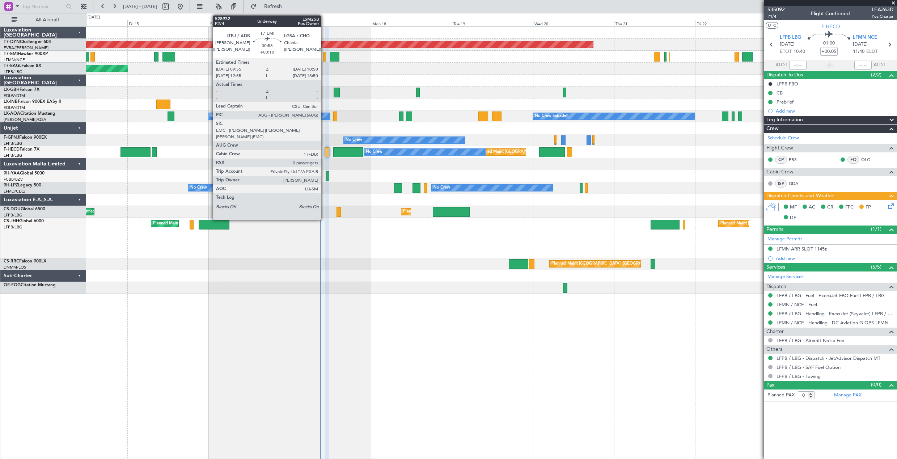
click at [324, 57] on div at bounding box center [324, 57] width 3 height 10
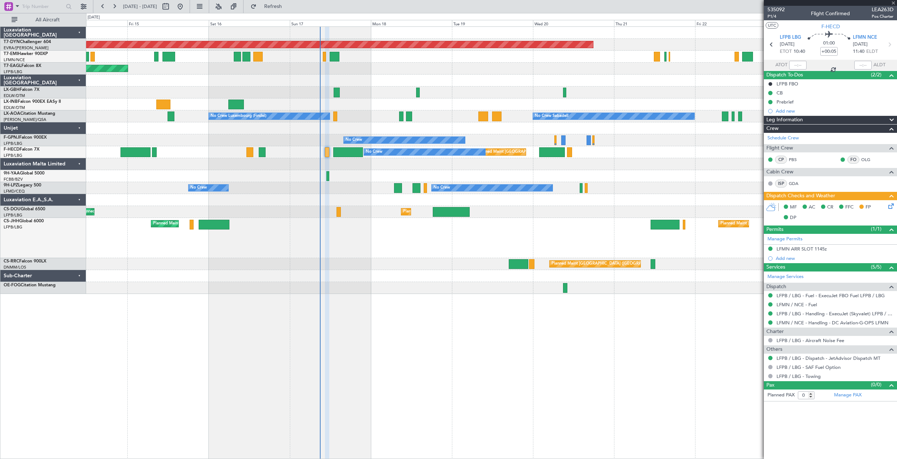
type input "+00:10"
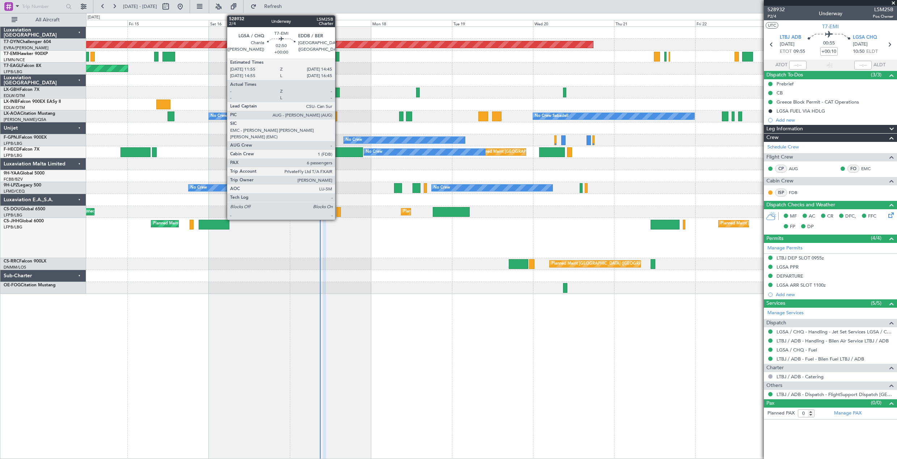
click at [338, 59] on div at bounding box center [335, 57] width 10 height 10
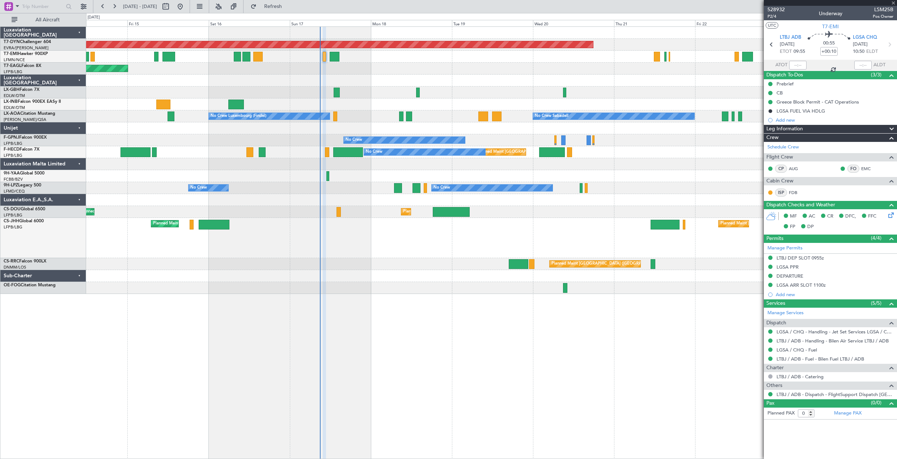
type input "6"
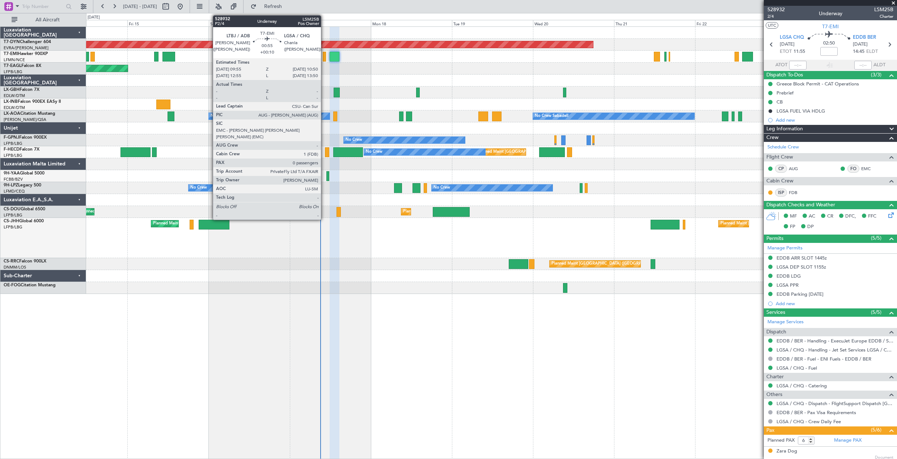
click at [324, 53] on div at bounding box center [324, 57] width 3 height 10
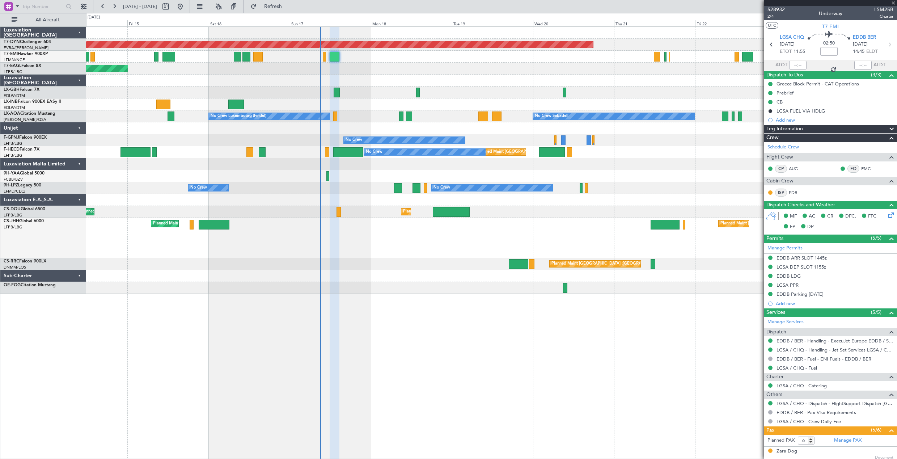
type input "+00:10"
type input "0"
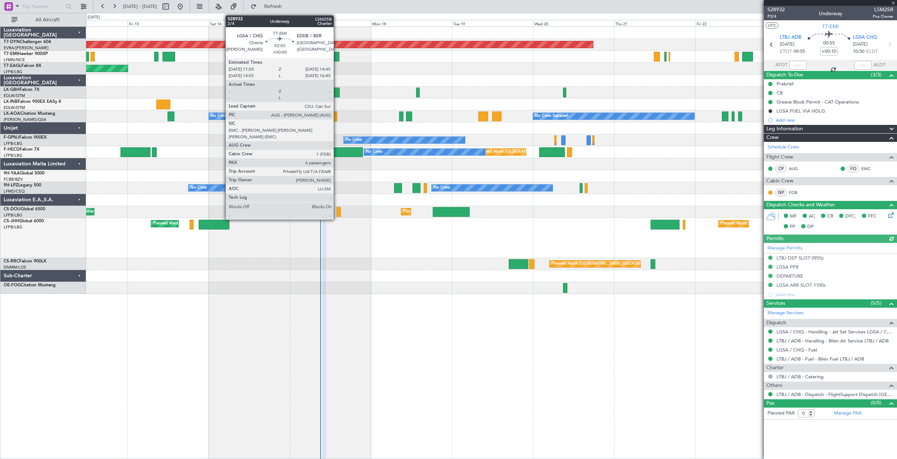
click at [337, 52] on div at bounding box center [335, 57] width 10 height 10
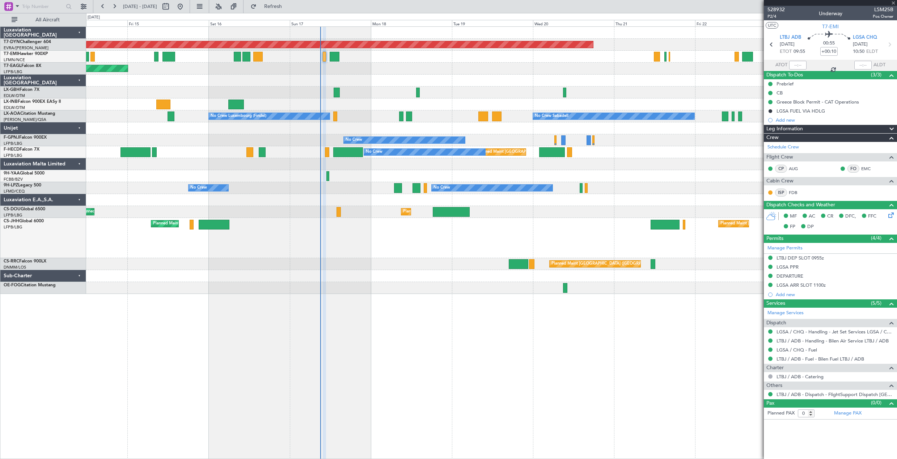
type input "6"
